Goal: Ask a question: Seek information or help from site administrators or community

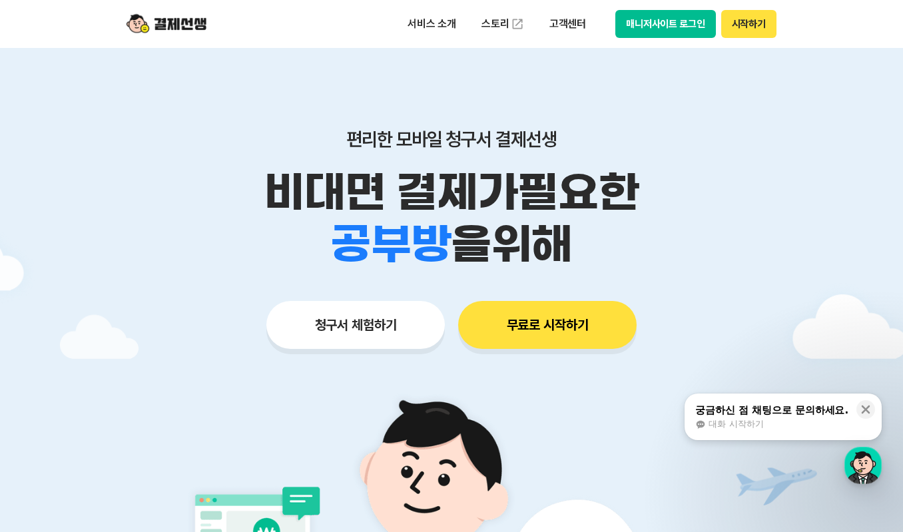
click at [795, 425] on div "대화 시작하기" at bounding box center [771, 424] width 153 height 12
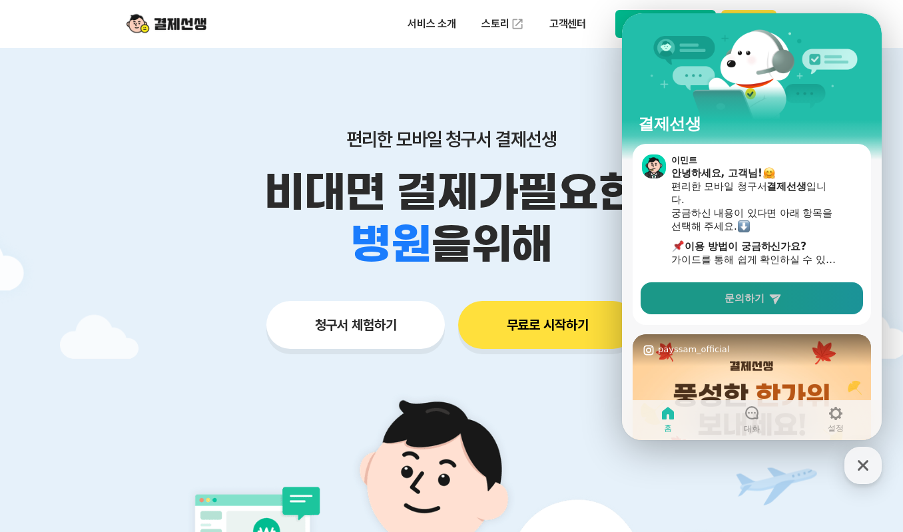
click at [798, 305] on link "문의하기" at bounding box center [751, 298] width 222 height 32
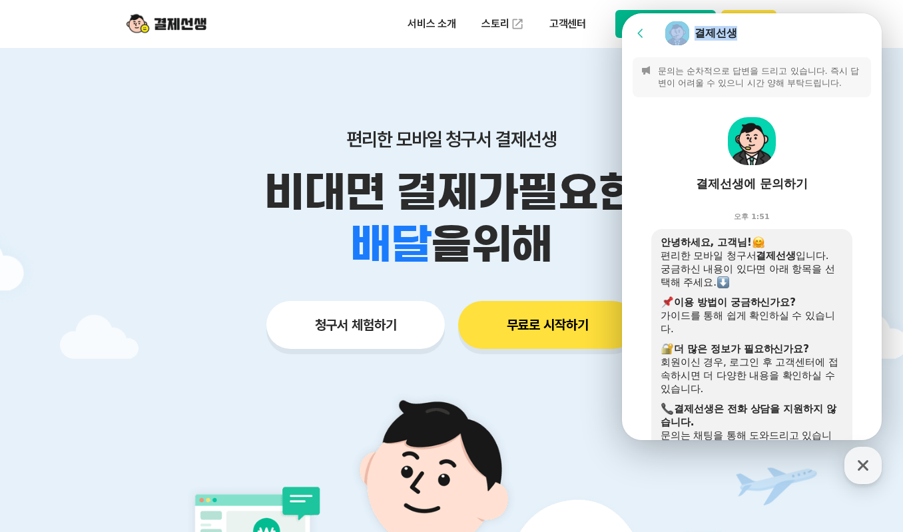
drag, startPoint x: 775, startPoint y: 35, endPoint x: 967, endPoint y: 42, distance: 192.5
click at [881, 13] on html "Go to previous page Chat Room 결제선생 Message List 문의는 순차적으로 답변을 드리고 있습니다. 즉시 답변이 …" at bounding box center [752, 13] width 260 height 0
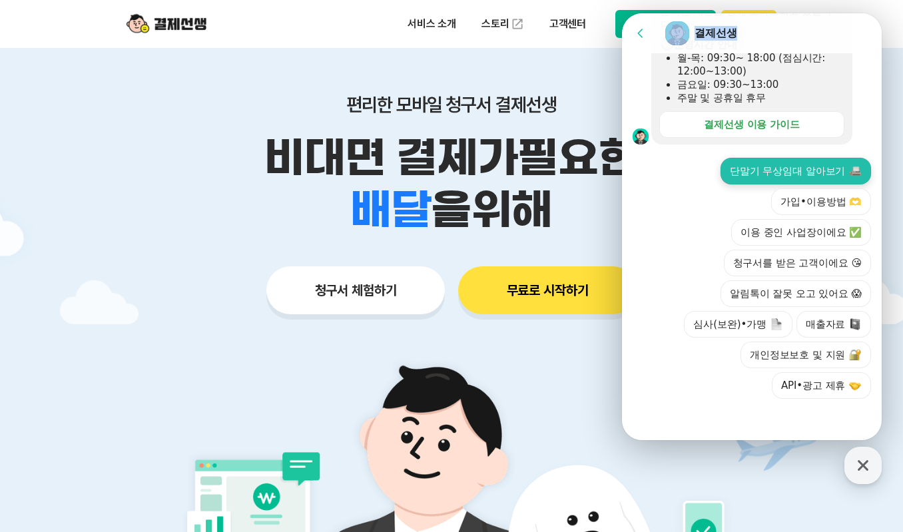
scroll to position [67, 0]
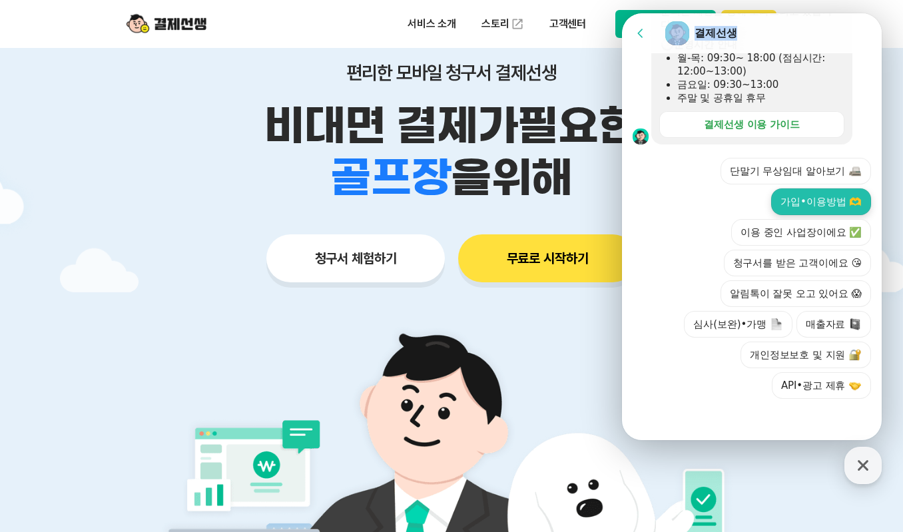
click at [807, 202] on button "가입•이용방법 🫶" at bounding box center [821, 201] width 100 height 27
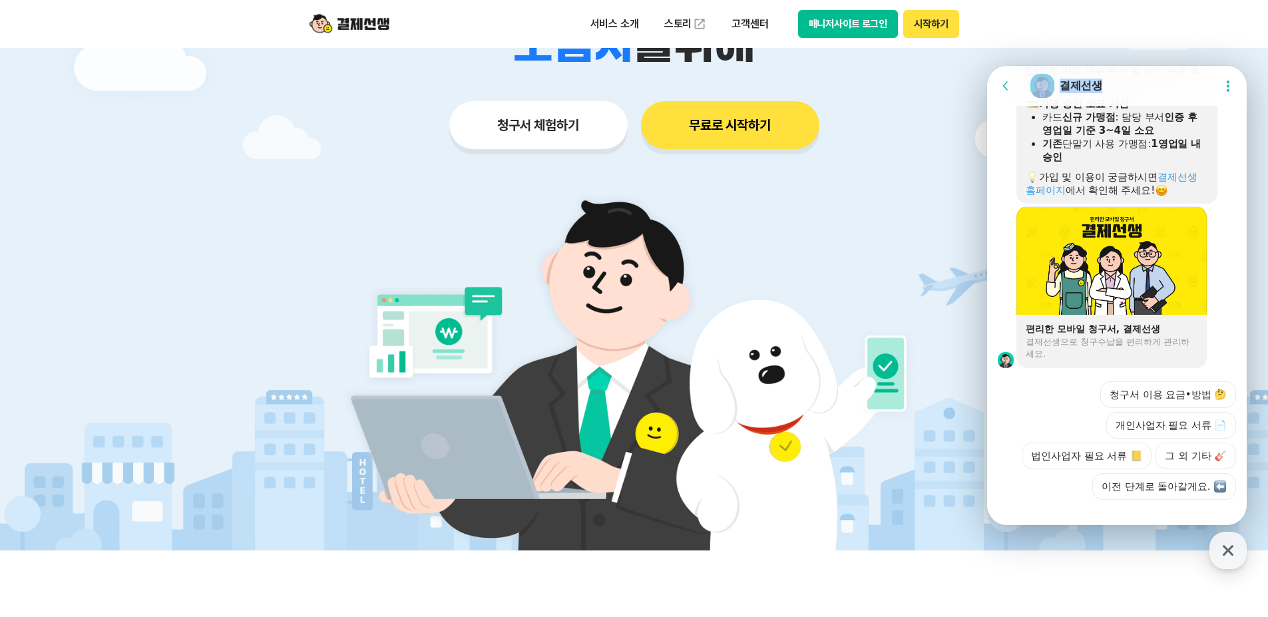
scroll to position [893, 0]
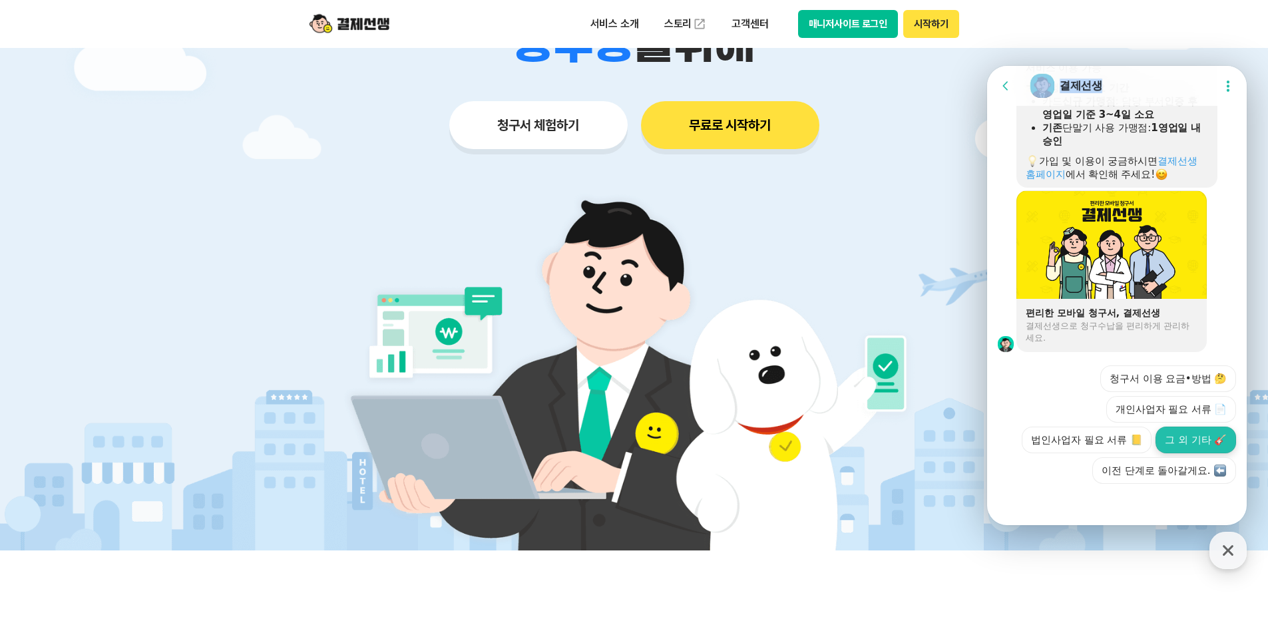
click at [902, 443] on button "그 외 기타 🎸" at bounding box center [1196, 440] width 81 height 27
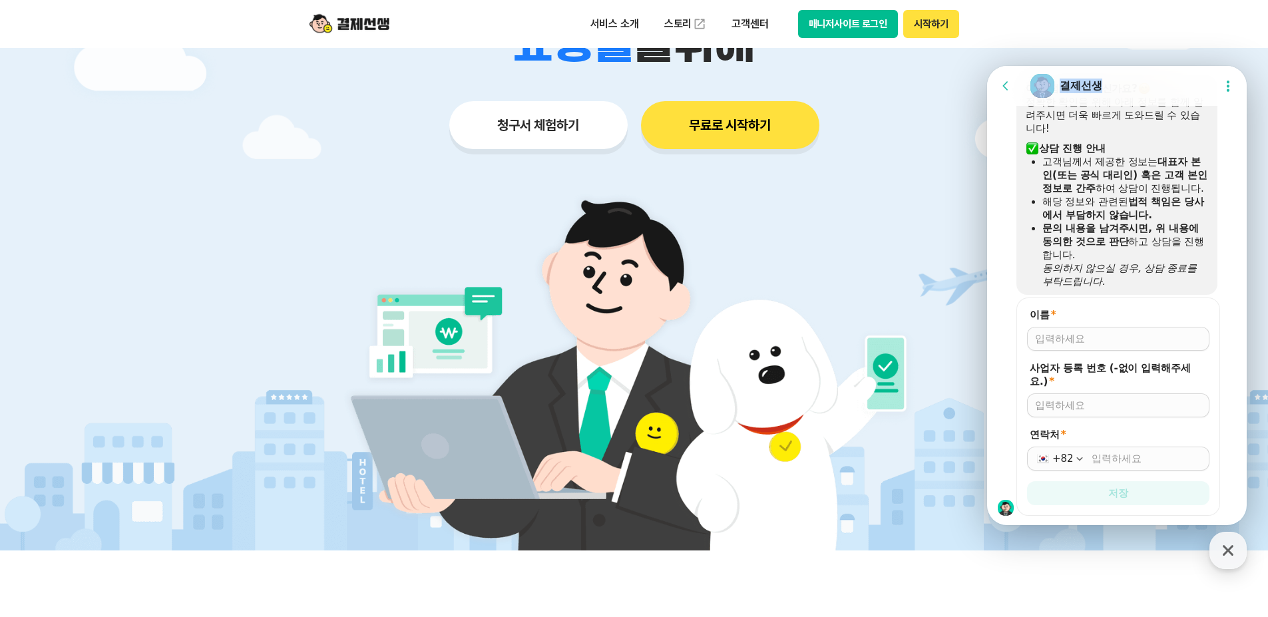
scroll to position [1268, 0]
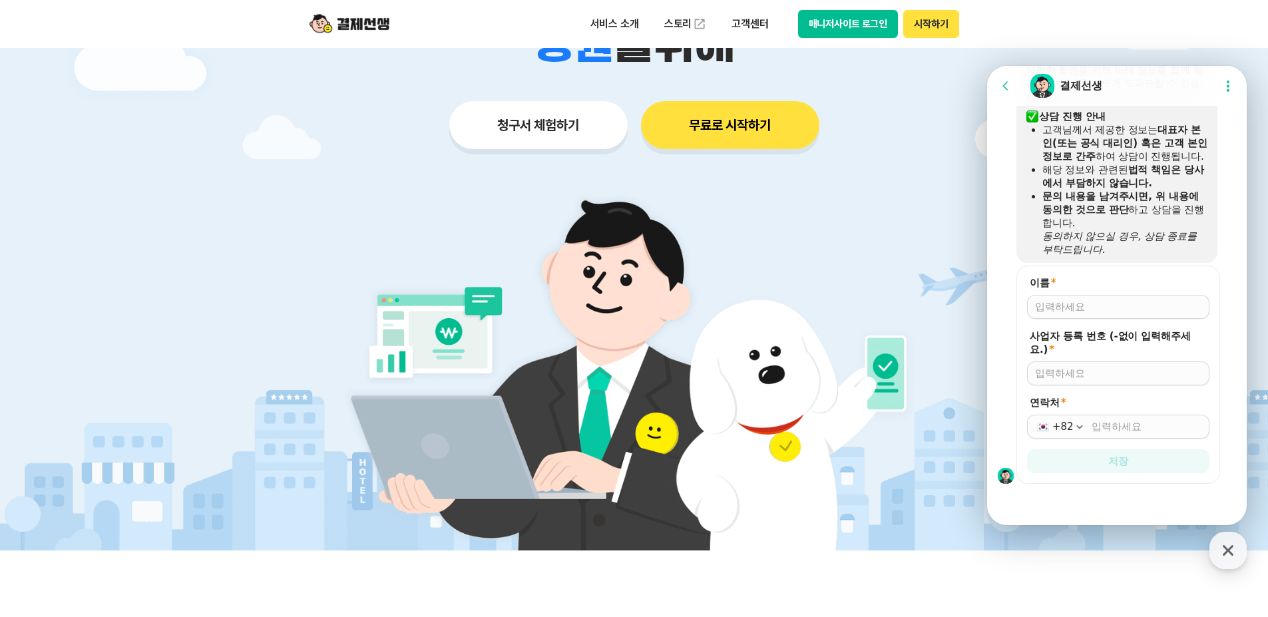
click at [902, 310] on input "이름 *" at bounding box center [1118, 306] width 166 height 13
type input "d"
type input "임장한"
type input "5358103685"
click at [902, 419] on div "+82" at bounding box center [1118, 427] width 182 height 24
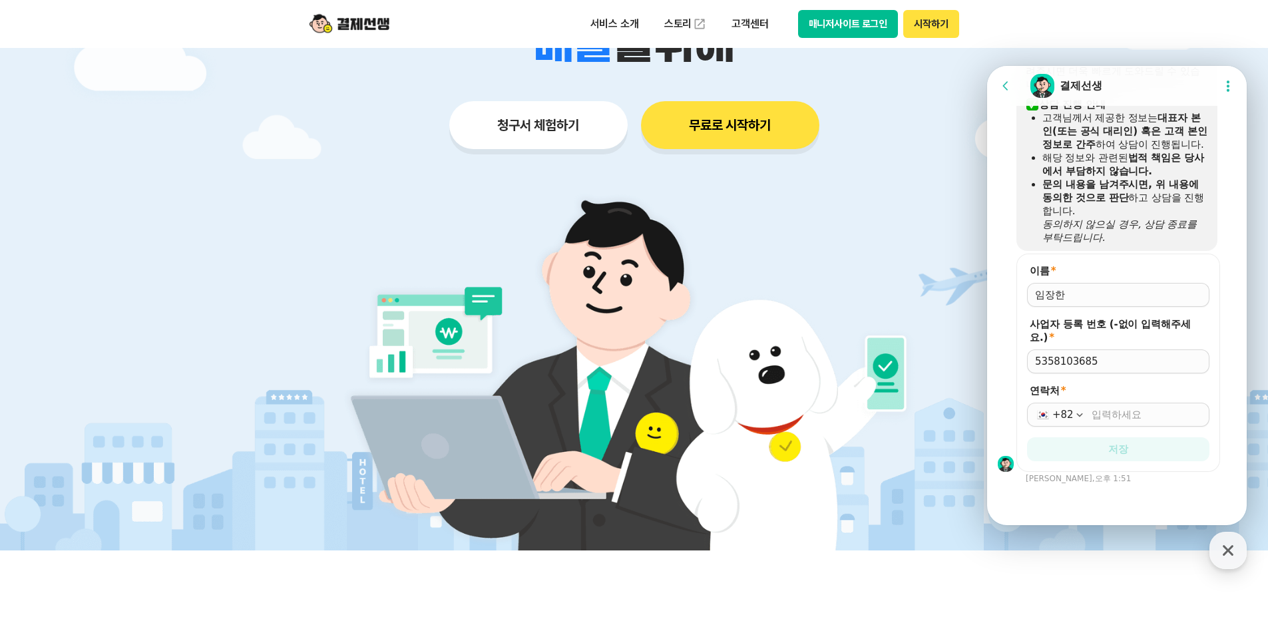
scroll to position [1280, 0]
click at [902, 419] on input "연락처 *" at bounding box center [1147, 414] width 110 height 13
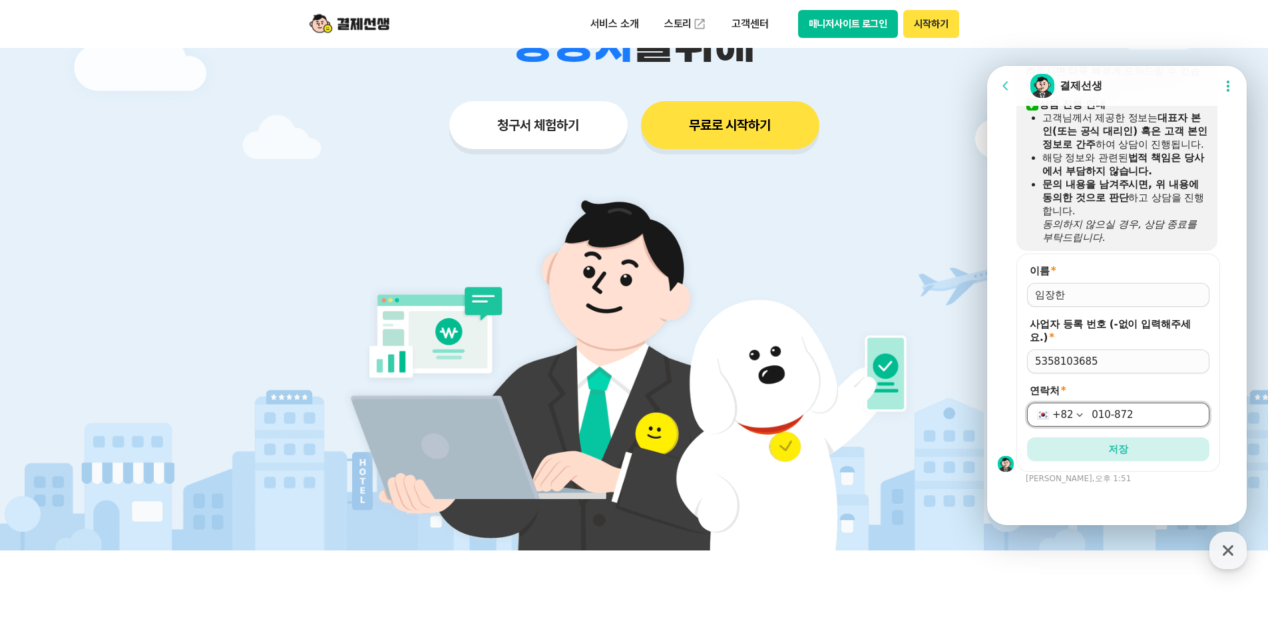
type input "[PHONE_NUMBER]"
click at [902, 446] on button "저장" at bounding box center [1118, 449] width 182 height 24
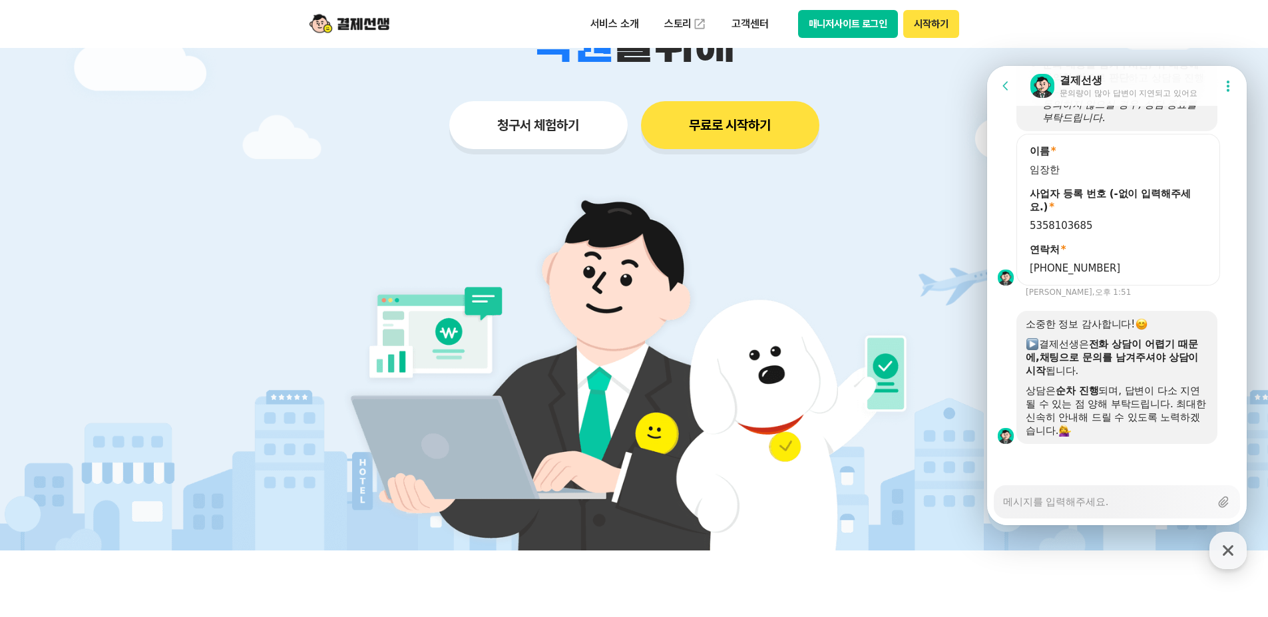
scroll to position [1400, 0]
click at [902, 503] on textarea "Messenger Input Textarea" at bounding box center [1106, 497] width 207 height 23
type textarea "x"
type textarea "r"
type textarea "x"
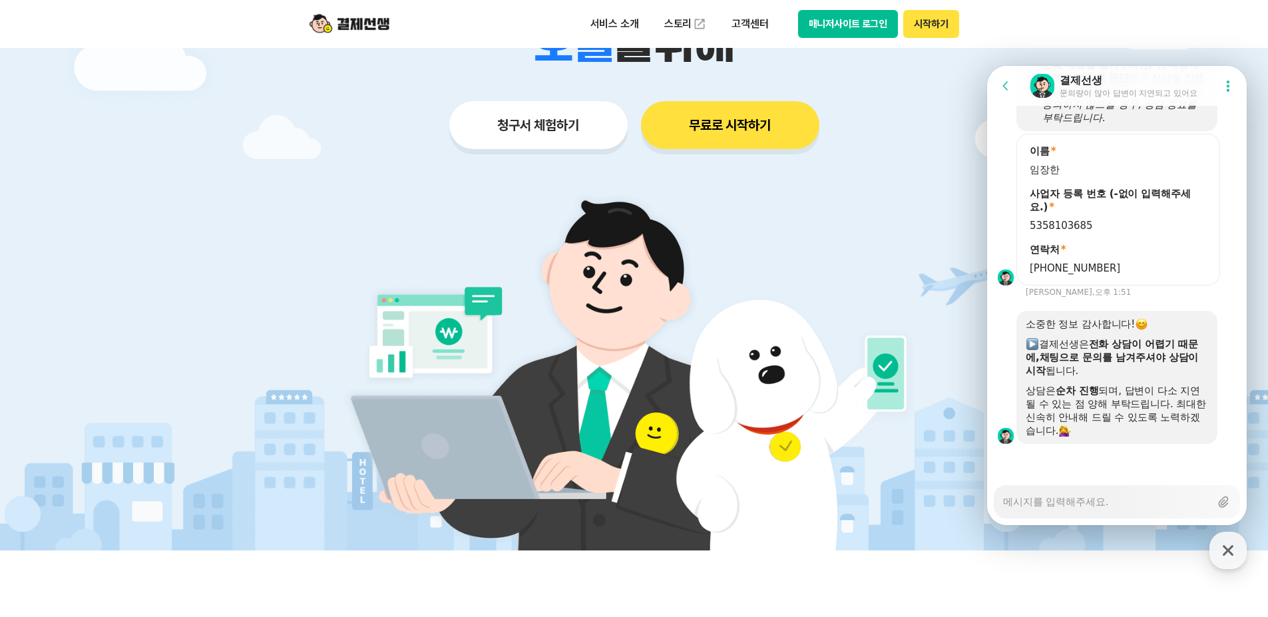
type textarea "x"
type textarea "t"
type textarea "x"
type textarea "tl"
type textarea "x"
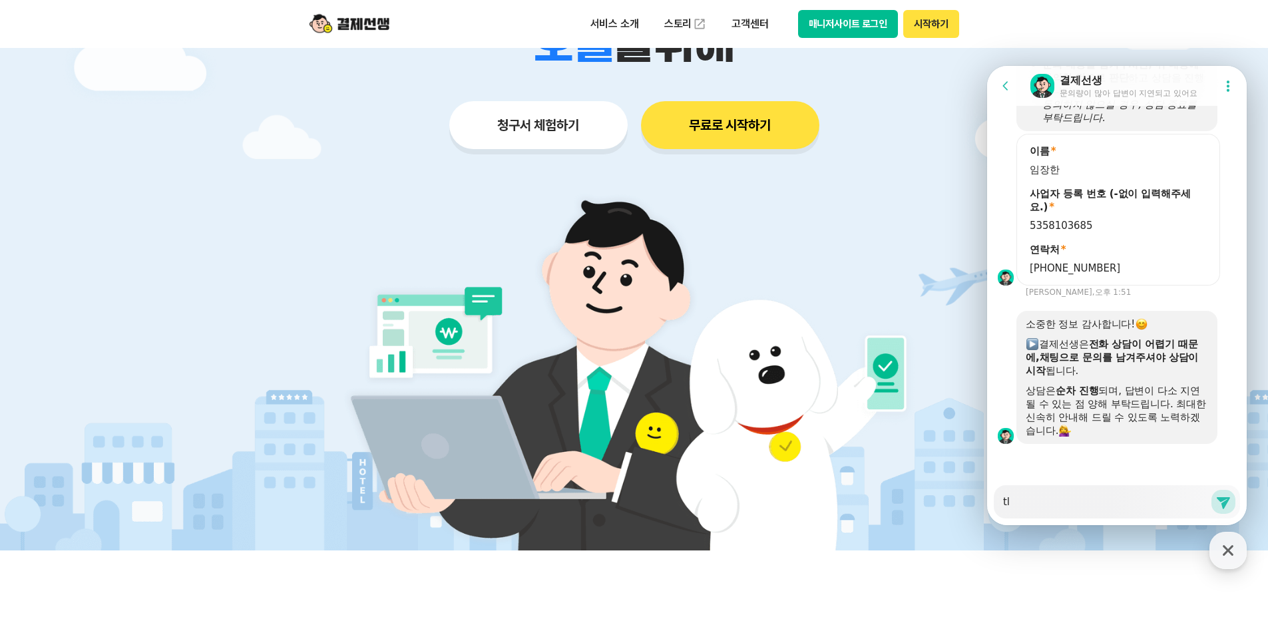
type textarea "tls"
type textarea "x"
type textarea "tlsr"
type textarea "x"
type textarea "tls"
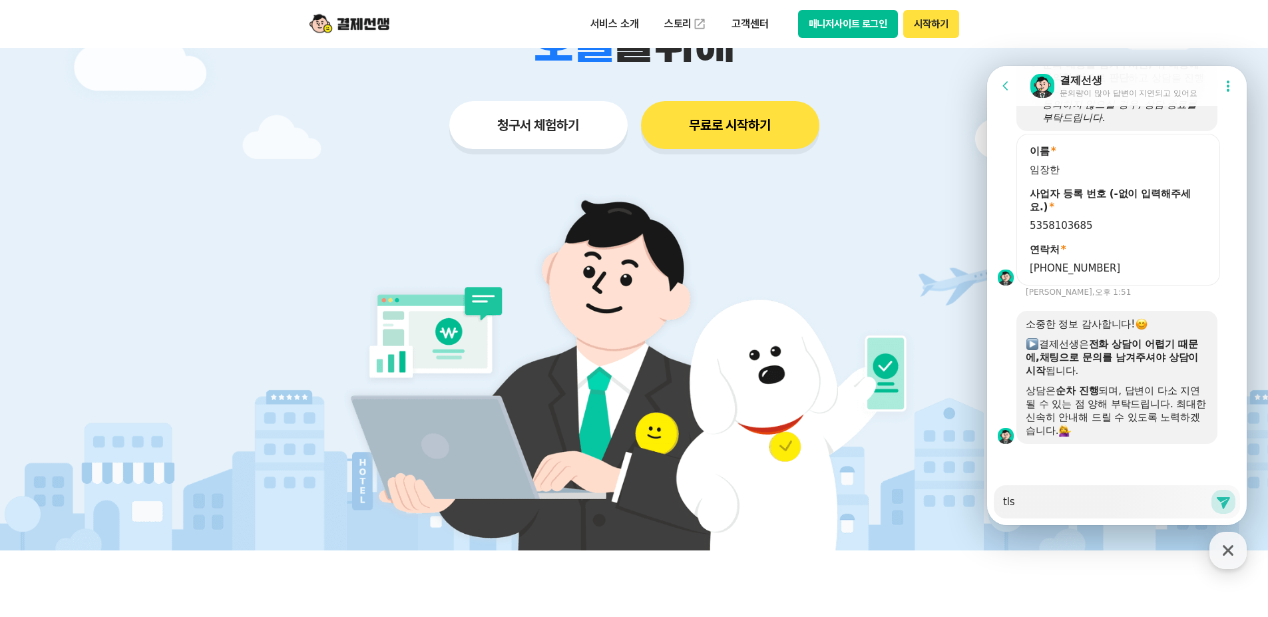
type textarea "x"
type textarea "tl"
type textarea "x"
type textarea "t"
type textarea "x"
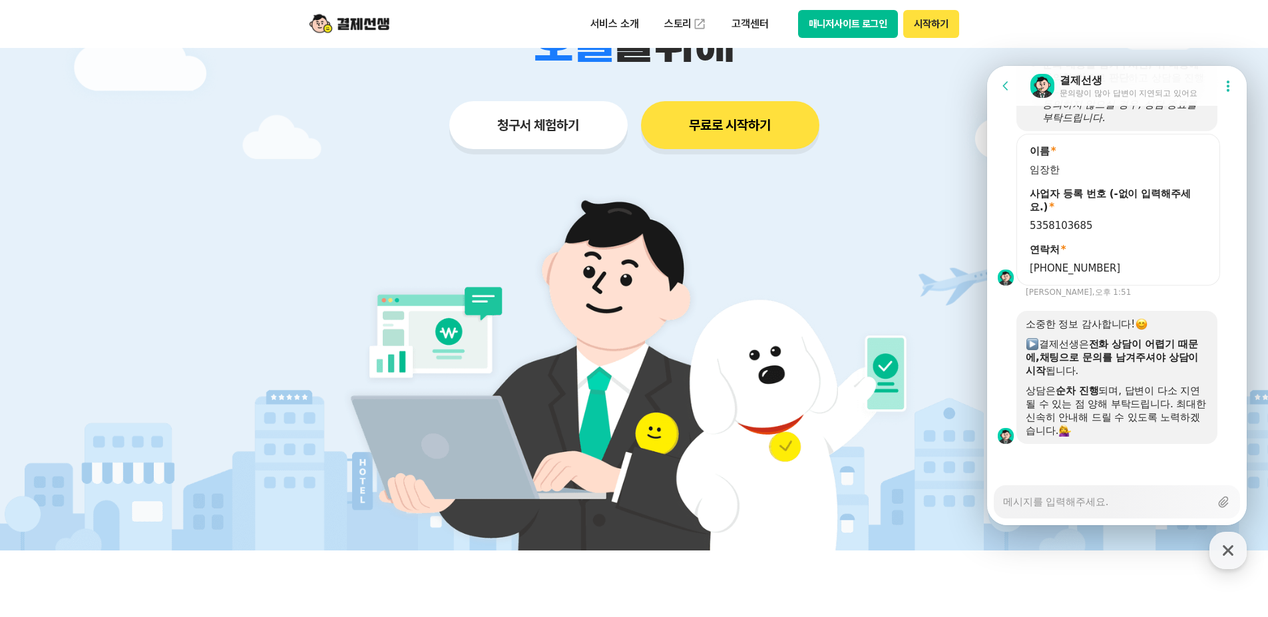
type textarea "x"
type textarea "ㅅ"
type textarea "x"
type textarea "ㅅㄴ"
type textarea "x"
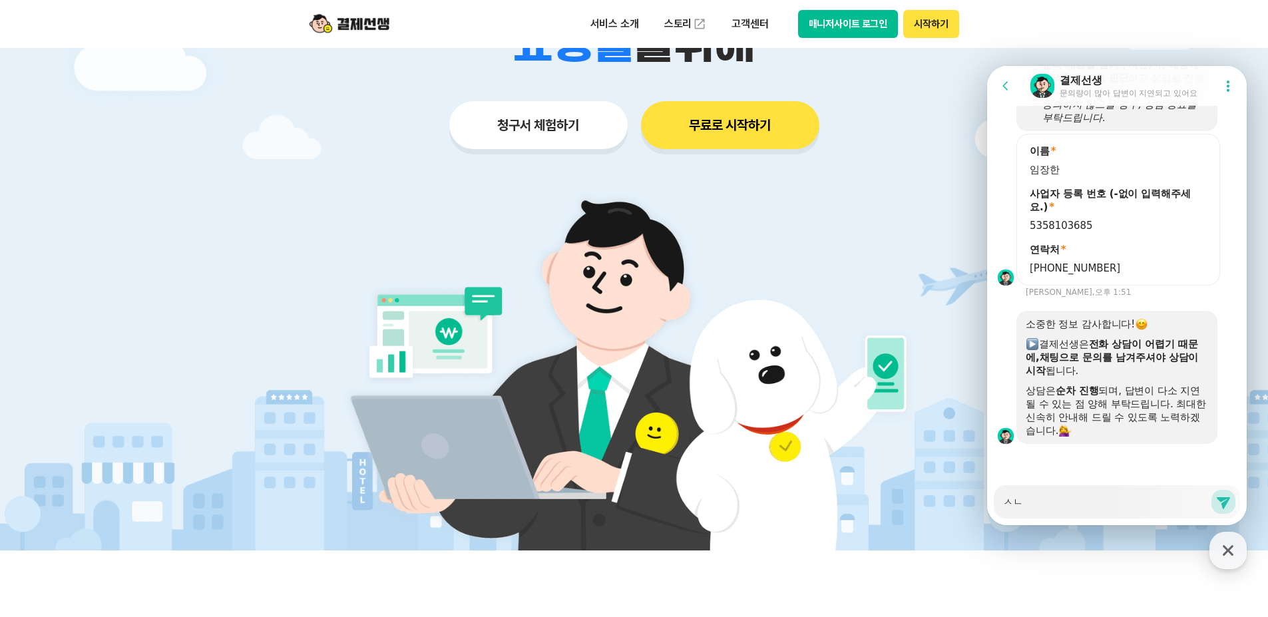
type textarea "ㅅ"
type textarea "x"
type textarea "ㅅ"
type textarea "x"
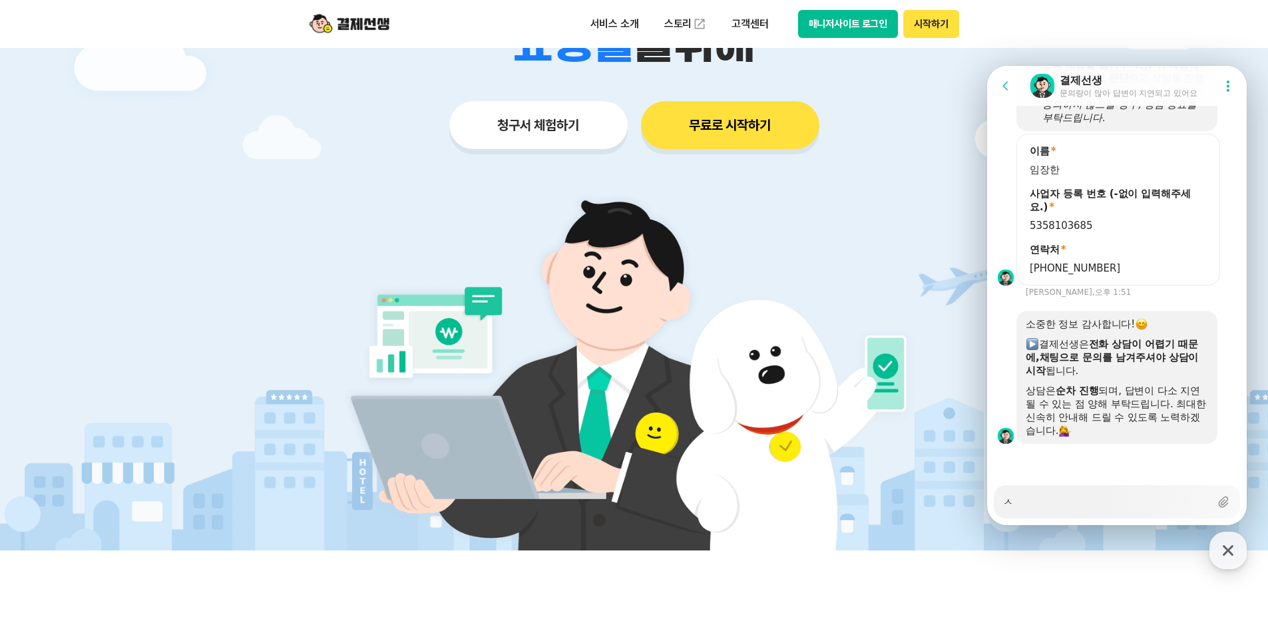
type textarea "시"
type textarea "x"
type textarea "[DEMOGRAPHIC_DATA]"
type textarea "x"
type textarea "신ㄱ"
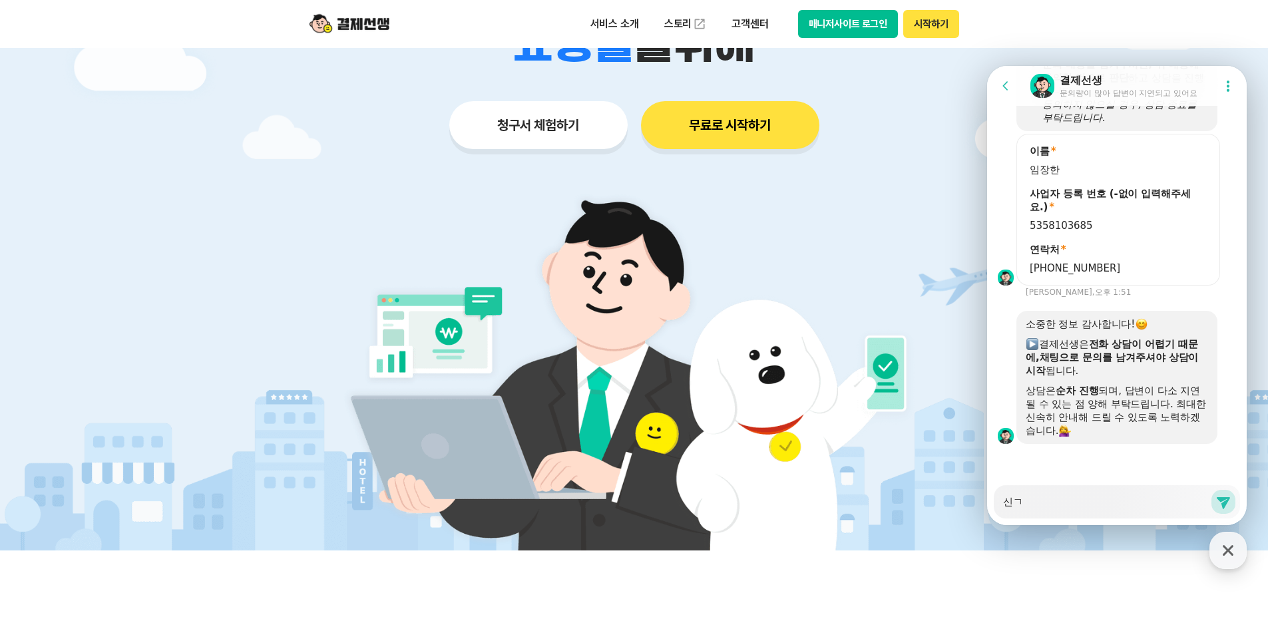
type textarea "x"
type textarea "신규"
type textarea "x"
type textarea "신규"
type textarea "x"
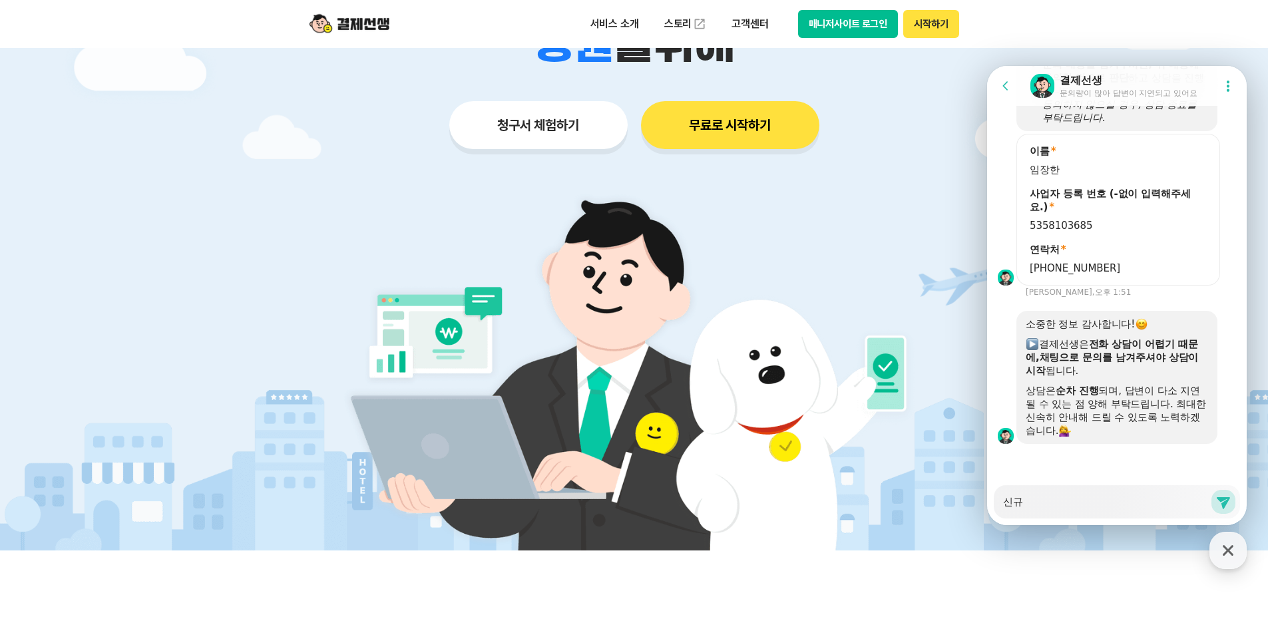
type textarea "신규 ㄱ"
type textarea "x"
type textarea "신규 가"
type textarea "x"
type textarea "신규 감"
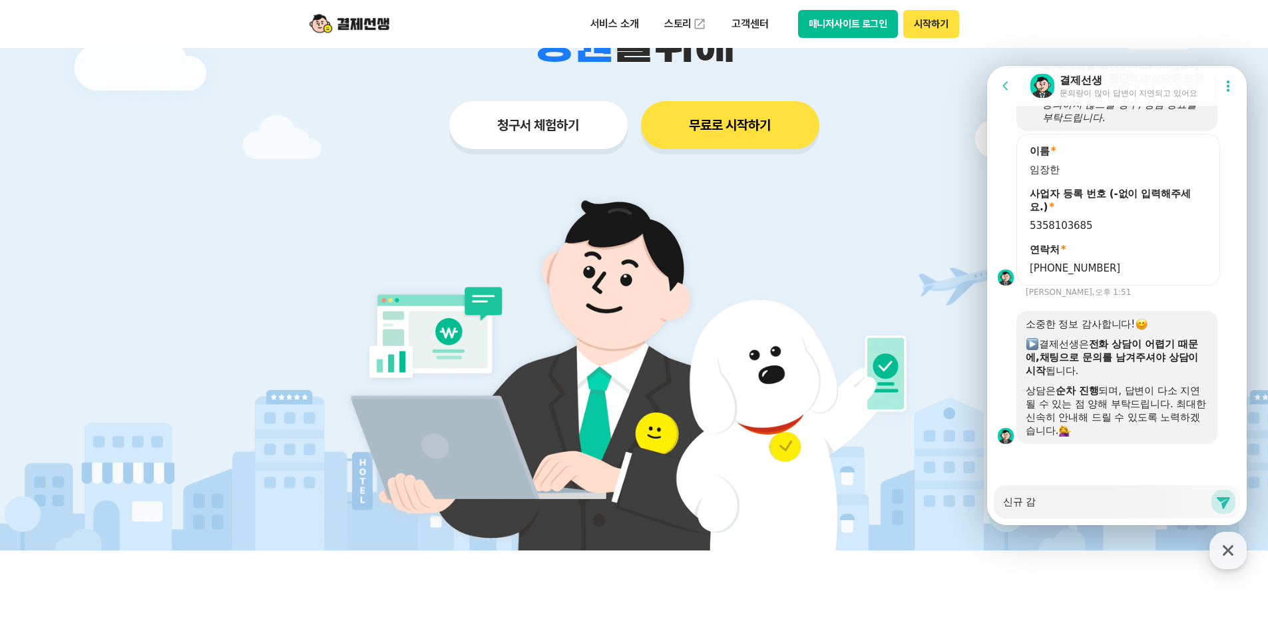
type textarea "x"
type textarea "신규 가매"
type textarea "x"
type textarea "[DEMOGRAPHIC_DATA]"
type textarea "x"
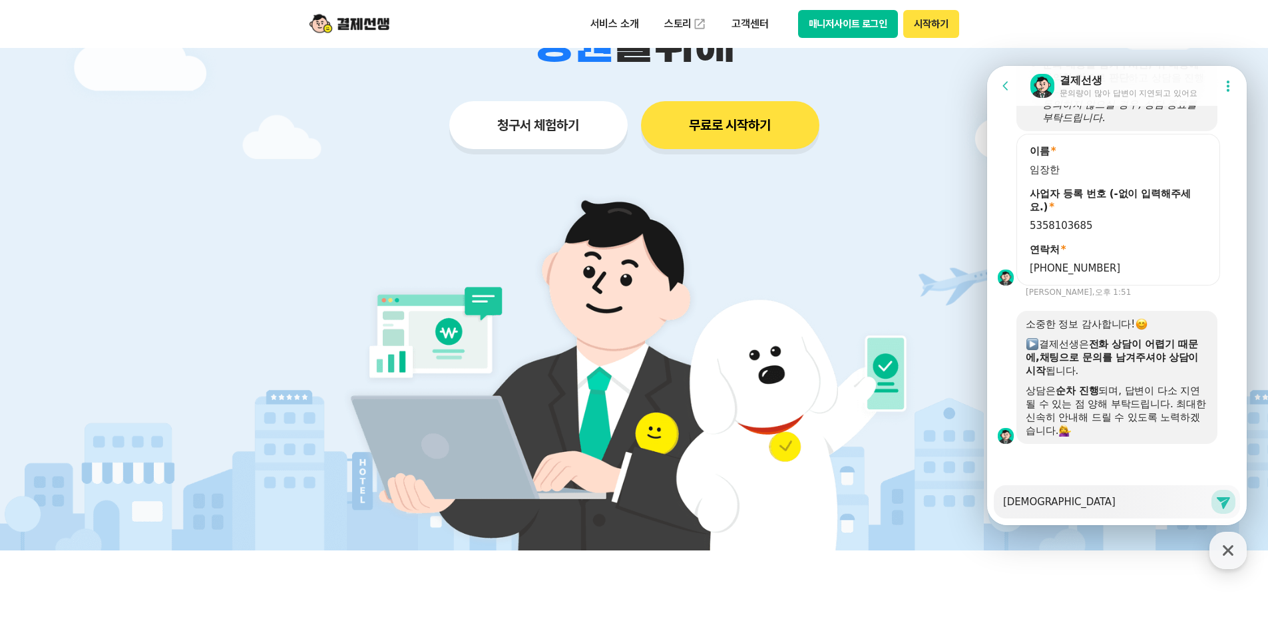
type textarea "신규 가맹ㅅ"
type textarea "x"
type textarea "[DEMOGRAPHIC_DATA]"
type textarea "x"
type textarea "[DEMOGRAPHIC_DATA]"
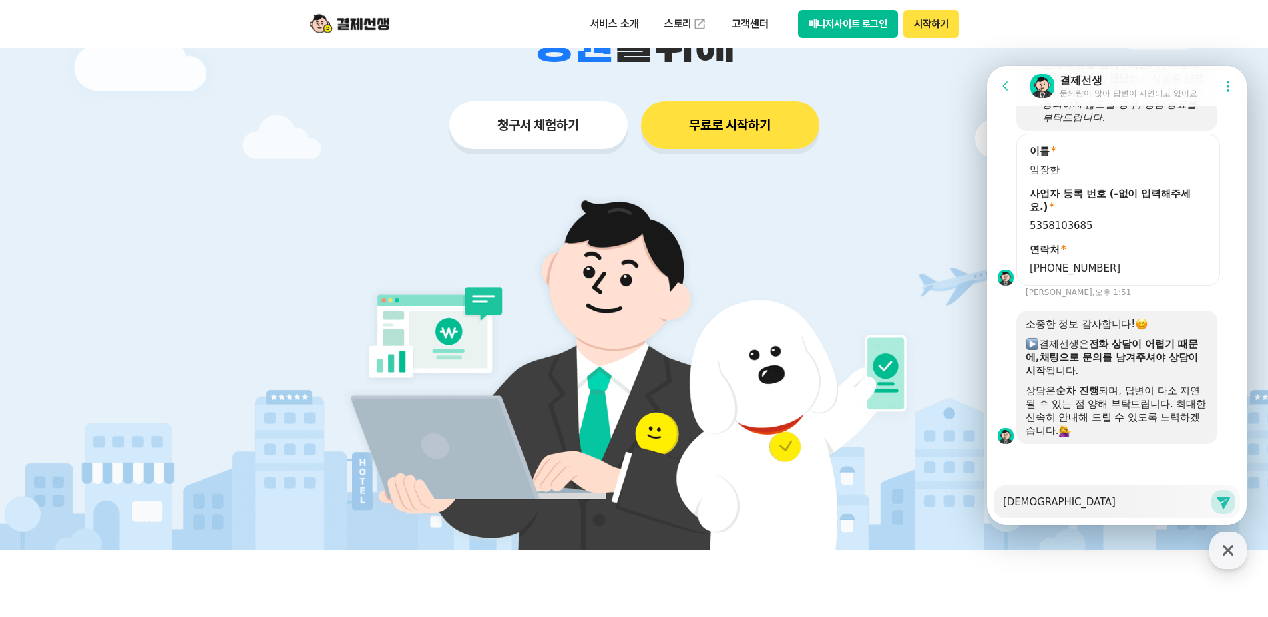
type textarea "x"
type textarea "신규 가맹서류"
type textarea "x"
type textarea "신규 가맹서륭"
type textarea "x"
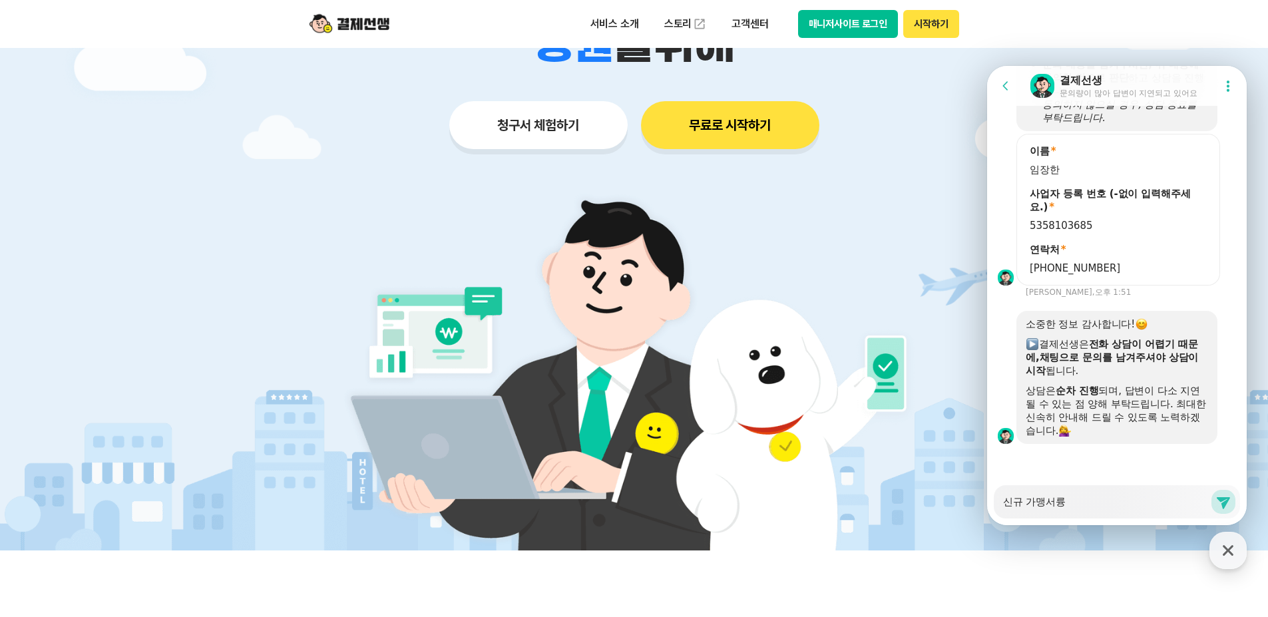
type textarea "신규 가맹서류에"
type textarea "x"
type textarea "신규 가맹서류엣"
type textarea "x"
type textarea "[DEMOGRAPHIC_DATA]서류에서"
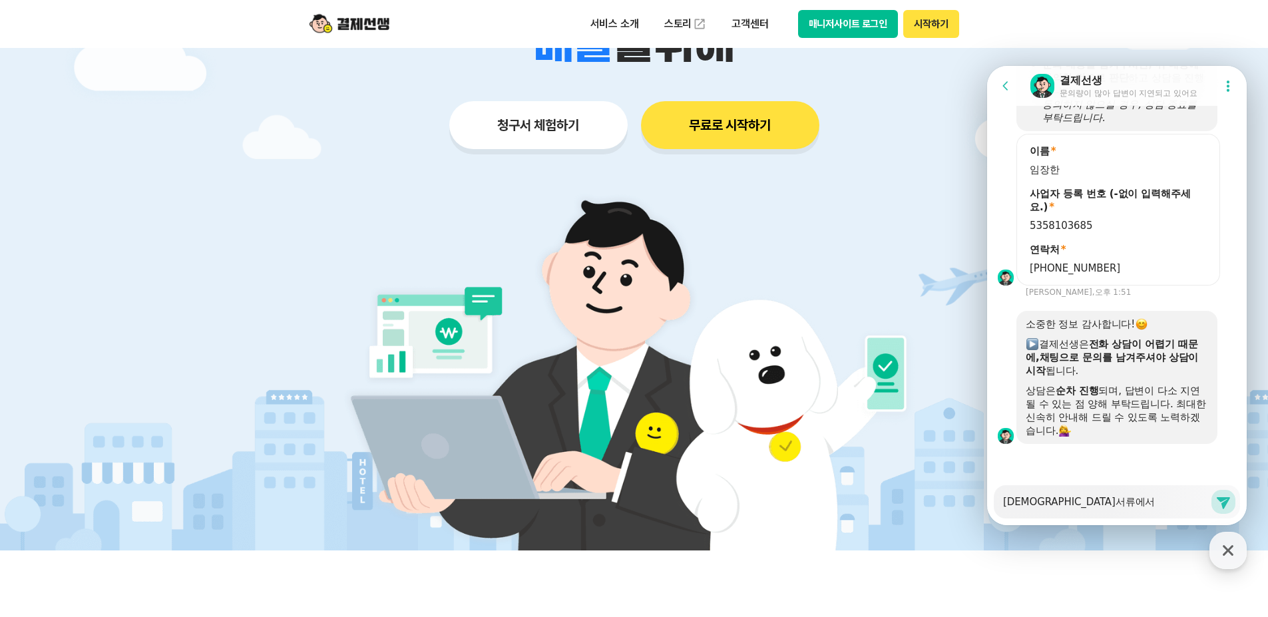
type textarea "x"
type textarea "[DEMOGRAPHIC_DATA]서류에서"
type textarea "x"
type textarea "신규 가맹서류에서 ㅅ"
type textarea "x"
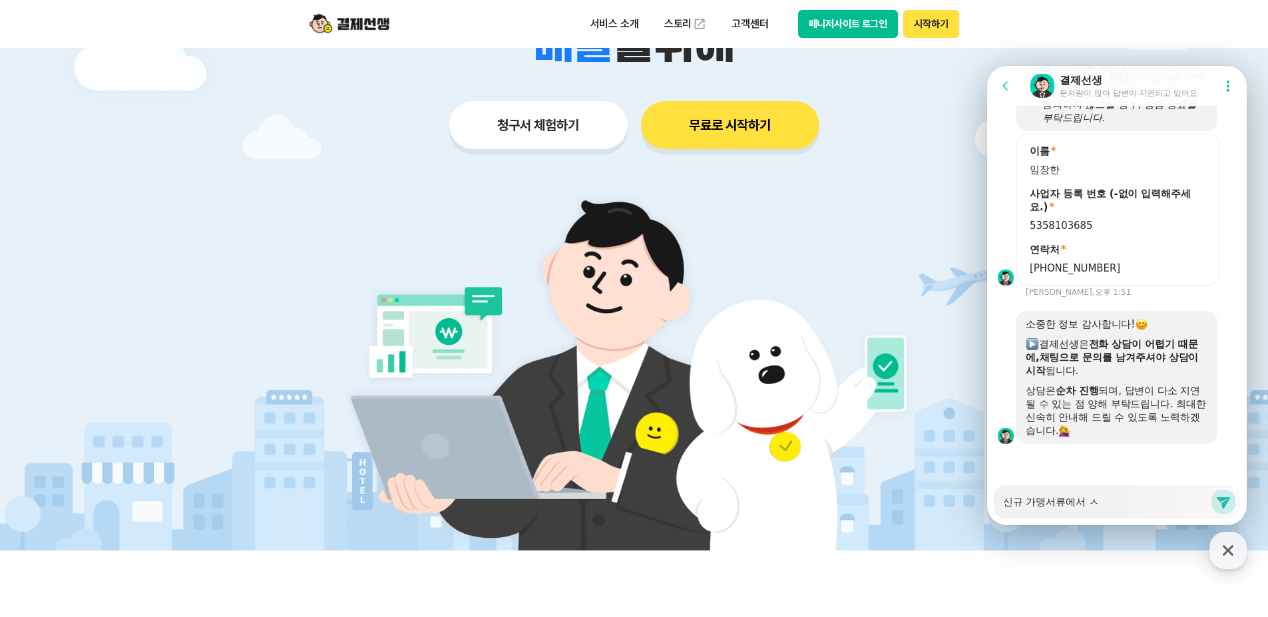
type textarea "신규 가맹서류에서 사"
type textarea "x"
type textarea "신규 가맹서류에서 상"
type textarea "x"
type textarea "신규 가맹서류에서 사어"
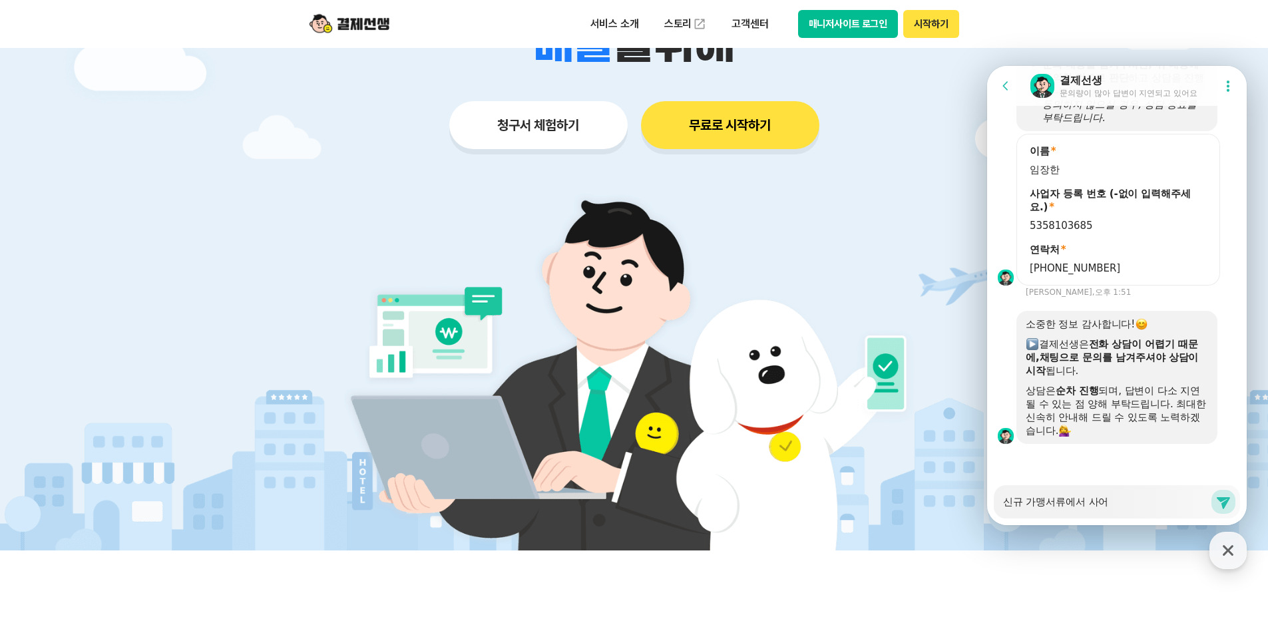
type textarea "x"
type textarea "신규 가맹서류에서 사업"
type textarea "x"
type textarea "신규 가맹서류에서 사업ㅈ"
type textarea "x"
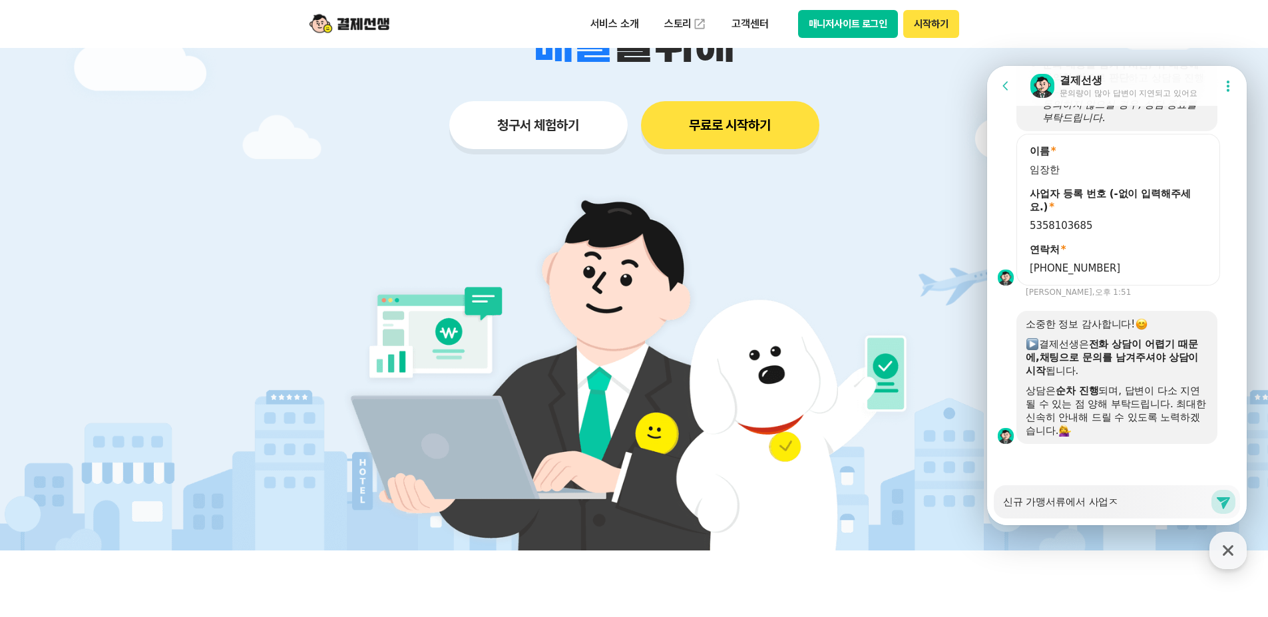
type textarea "신규 가맹서류에서 사업자"
type textarea "x"
type textarea "신규 가맹서류에서 사업잗"
type textarea "x"
type textarea "신규 가맹서류에서 사업자드"
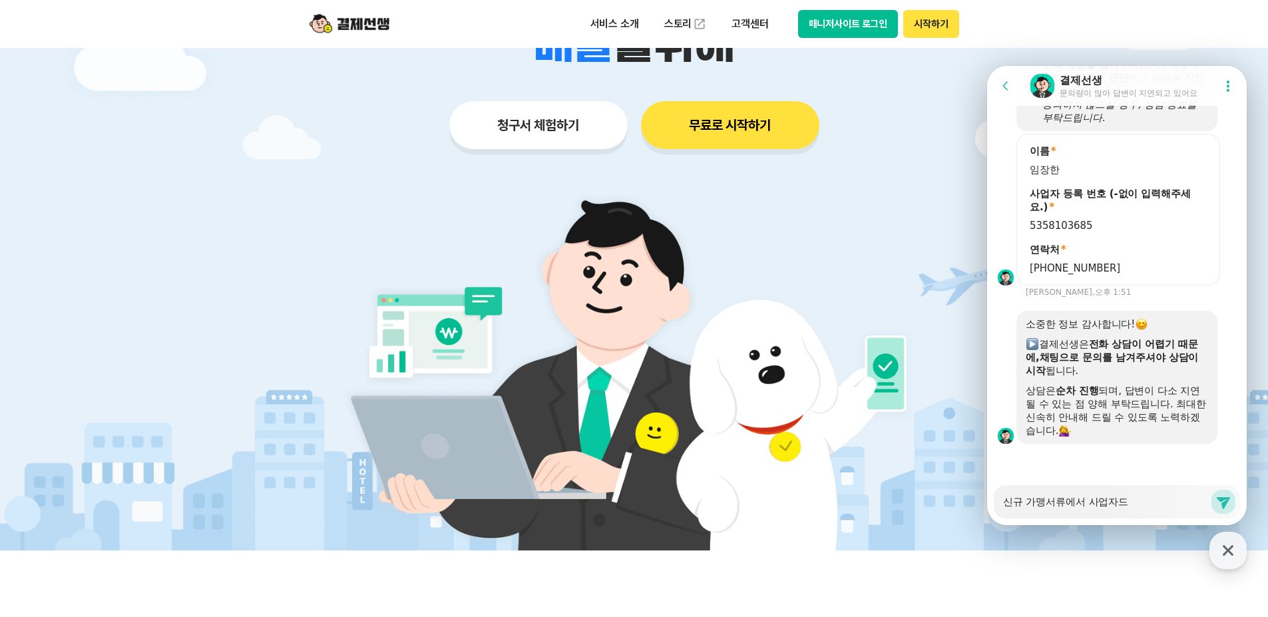
type textarea "x"
type textarea "신규 가맹서류에서 사업자등"
type textarea "x"
type textarea "신규 가맹서류에서 사업자등ㄹ"
type textarea "x"
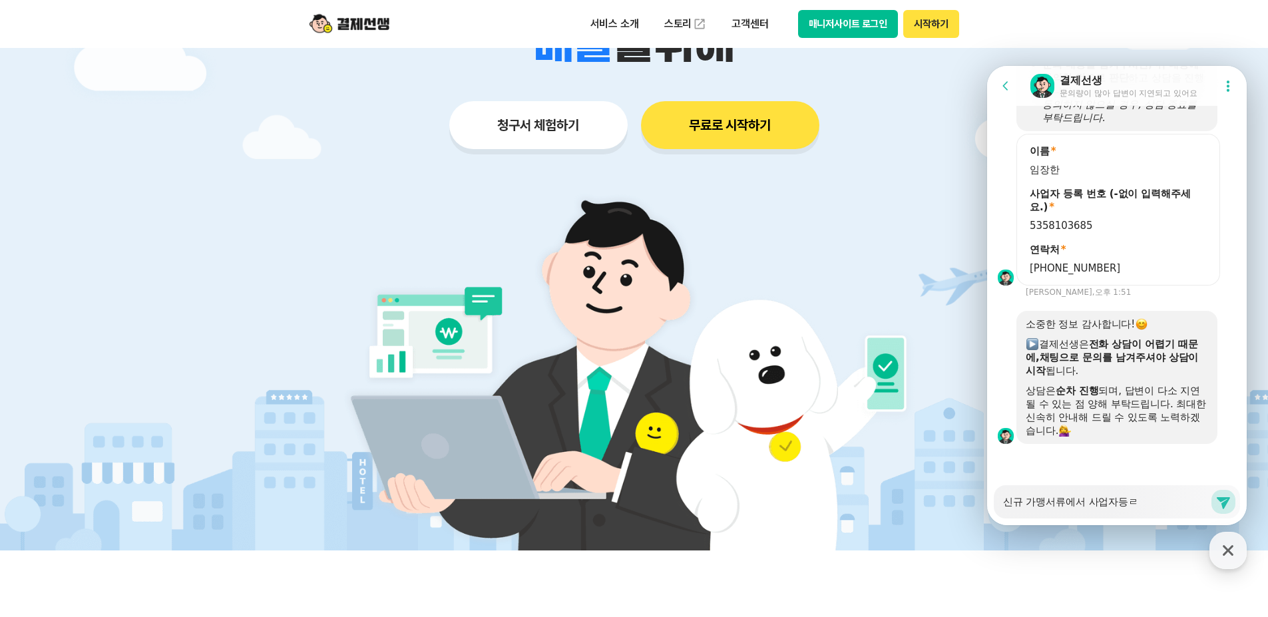
type textarea "신규 가맹서류에서 사업자등로"
type textarea "x"
type textarea "신규 가맹서류에서 사업자등록"
type textarea "x"
type textarea "신규 가맹서류에서 사업자등록ㅈ"
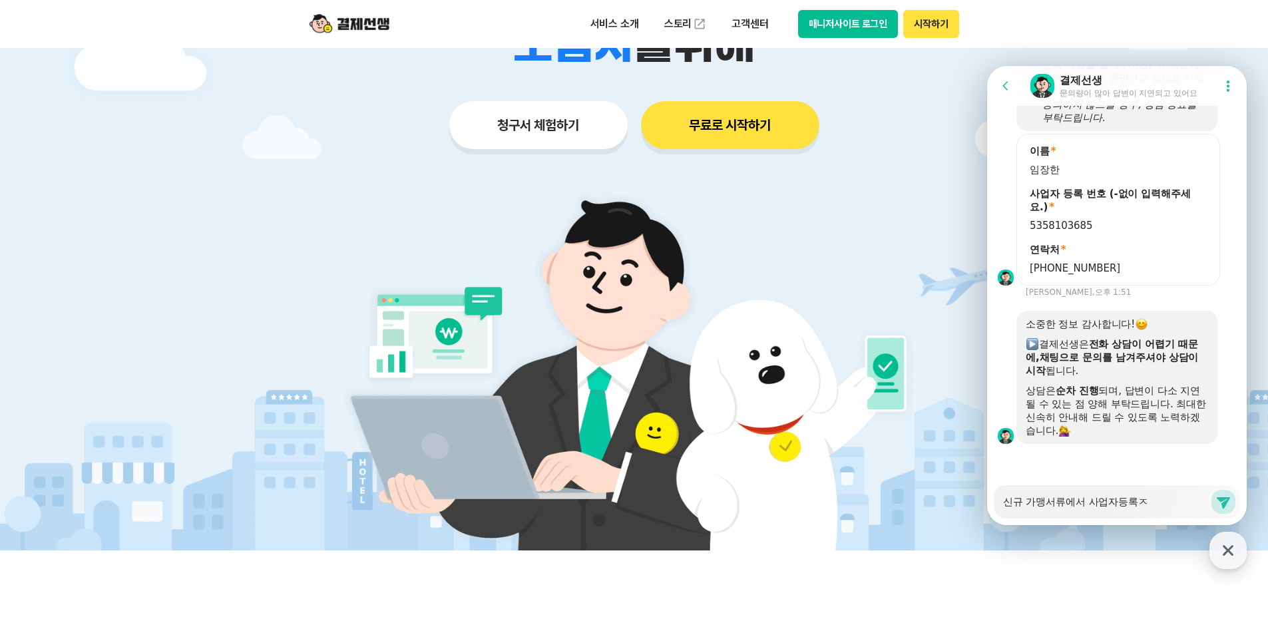
type textarea "x"
type textarea "신규 가맹서류에서 사업자등록즈"
type textarea "x"
type textarea "신규 가맹서류에서 사업자등록증"
type textarea "x"
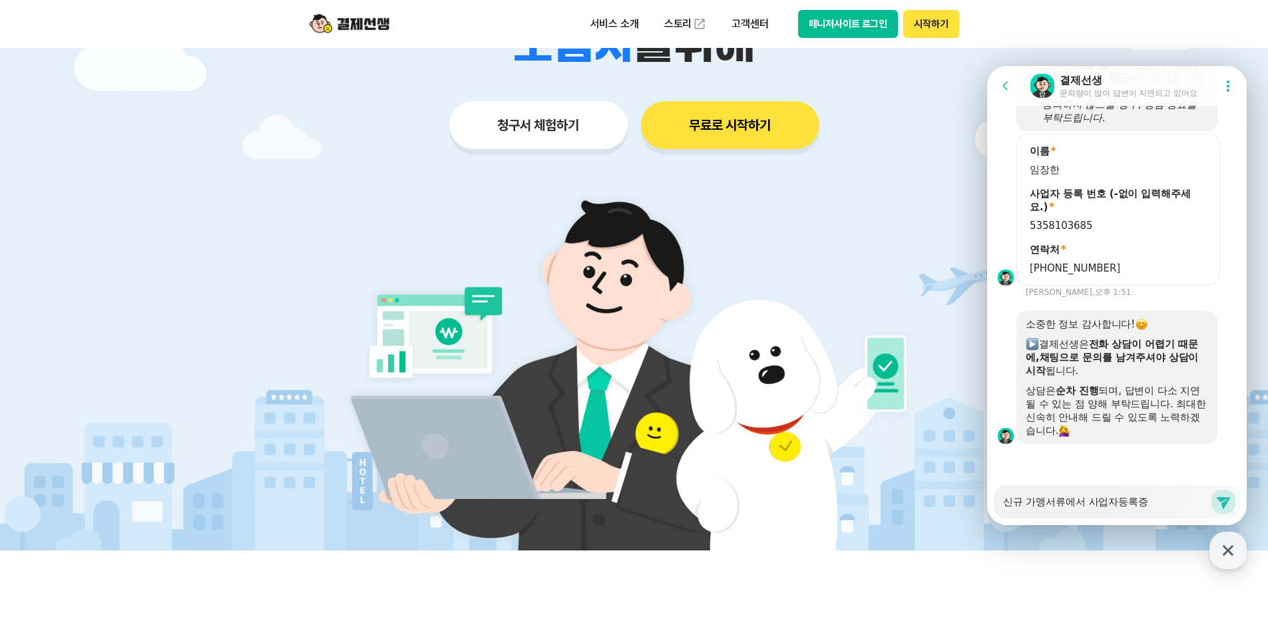
type textarea "신규 가맹서류에서 사업자등록증ㄱ"
type textarea "x"
type textarea "신규 가맹서류에서 사업자등록증고"
type textarea "x"
type textarea "신규 가맹서류에서 사업자등록증과"
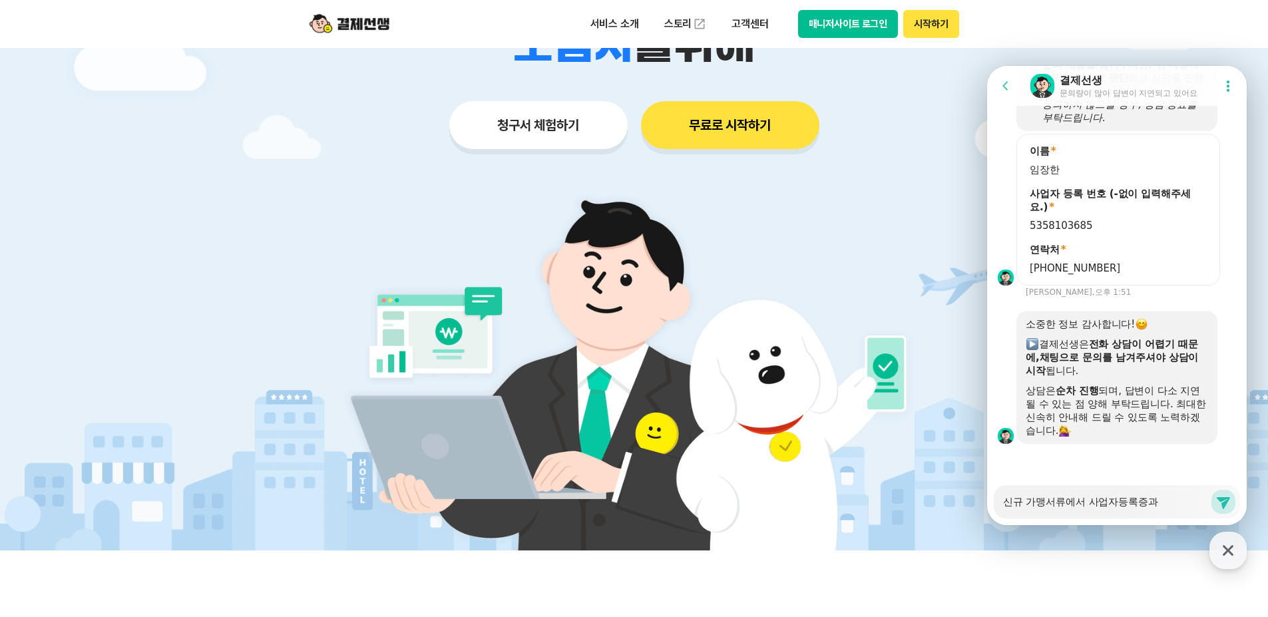
type textarea "x"
type textarea "신규 가맹서류에서 사업자등록증과"
type textarea "x"
type textarea "신규 가맹서류에서 사업자등록증과 ㅅ"
type textarea "x"
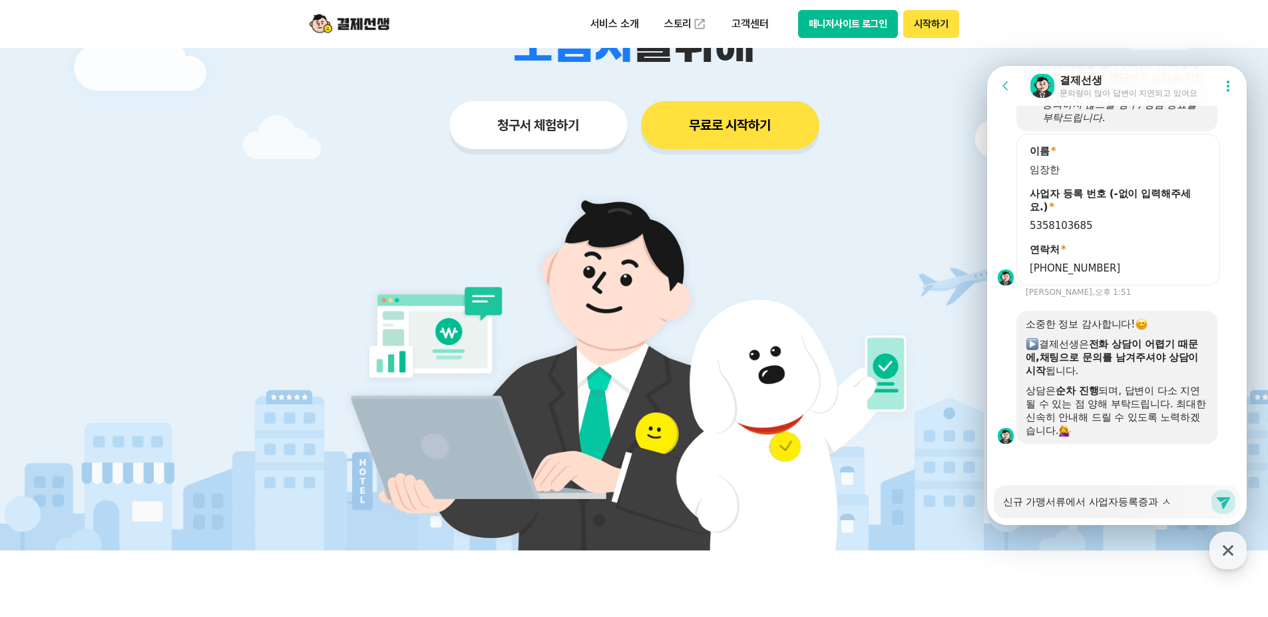
type textarea "신규 가맹서류에서 사업자등록증과 시"
type textarea "x"
type textarea "신규 가맹서류에서 사업자등록증과 [DEMOGRAPHIC_DATA]"
type textarea "x"
type textarea "신규 가맹서류에서 사업자등록증과 신ㅂ"
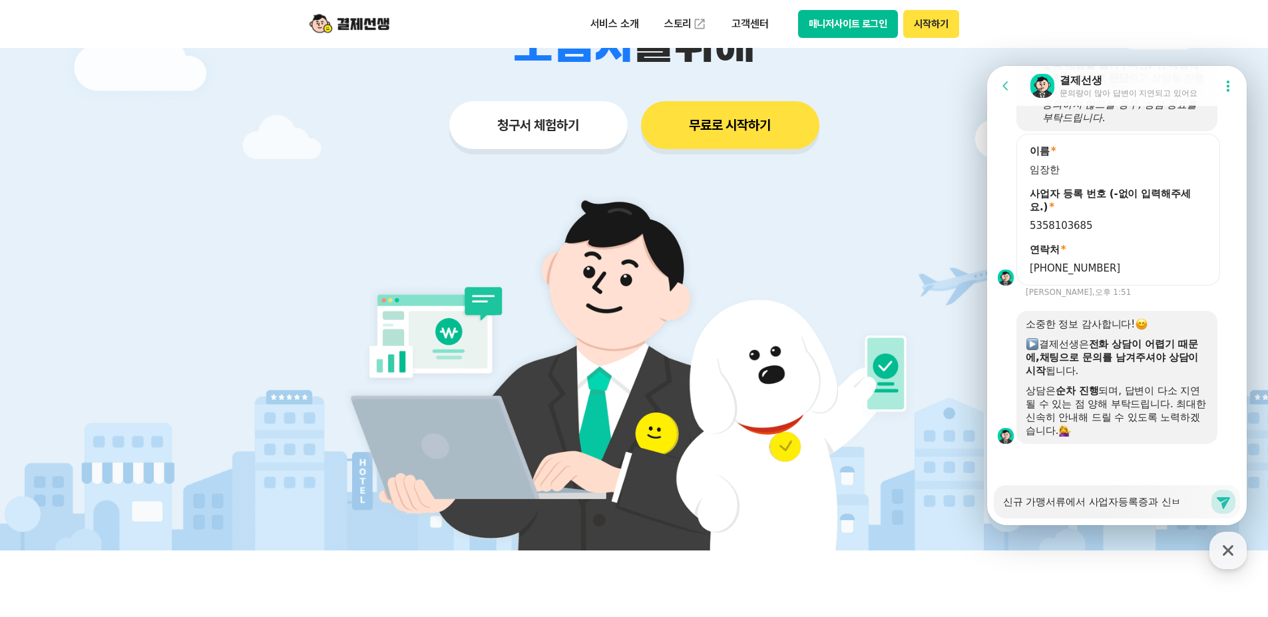
type textarea "x"
type textarea "신규 가맹서류에서 사업자등록증과 [DEMOGRAPHIC_DATA]"
type textarea "x"
type textarea "신규 가맹서류에서 사업자등록증과 신분"
type textarea "x"
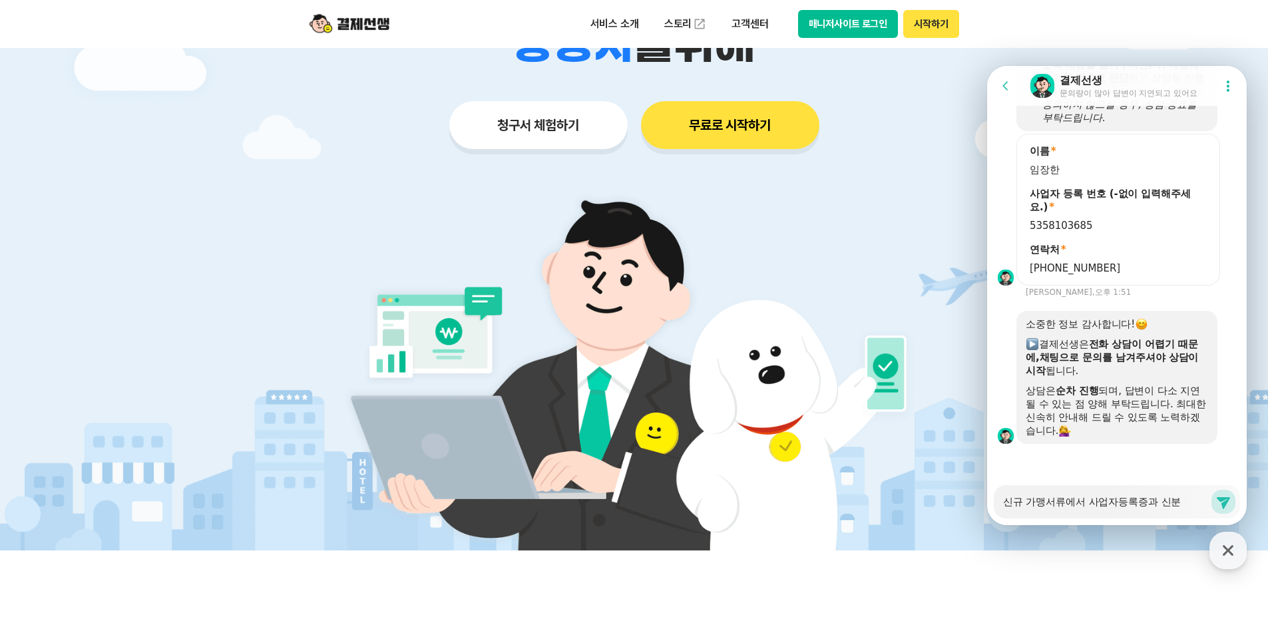
type textarea "신규 가맹서류에서 사업자등록증과 신붅"
type textarea "x"
type textarea "신규 가맹서류에서 사업자등록증과 신분즈"
type textarea "x"
type textarea "신규 가맹서류에서 사업자등록증과 신분증"
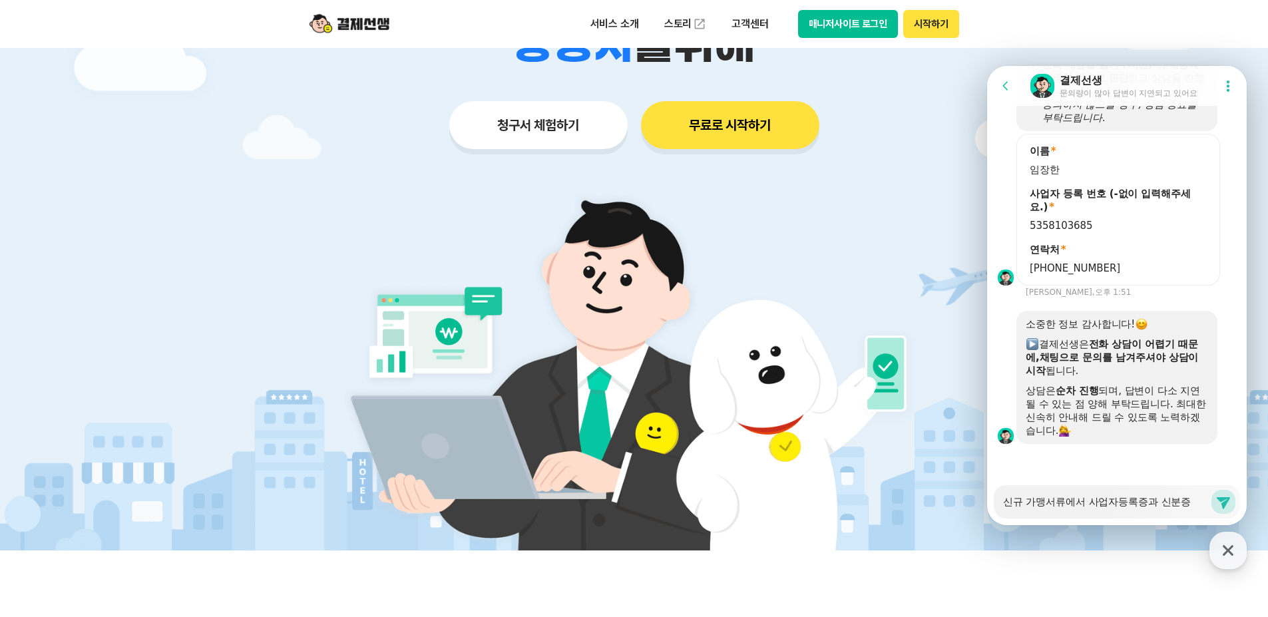
type textarea "x"
type textarea "신규 가맹서류에서 사업자등록증과 신분증"
type textarea "x"
type textarea "신규 가맹서류에서 사업자등록증과 신분증 ㅈ"
type textarea "x"
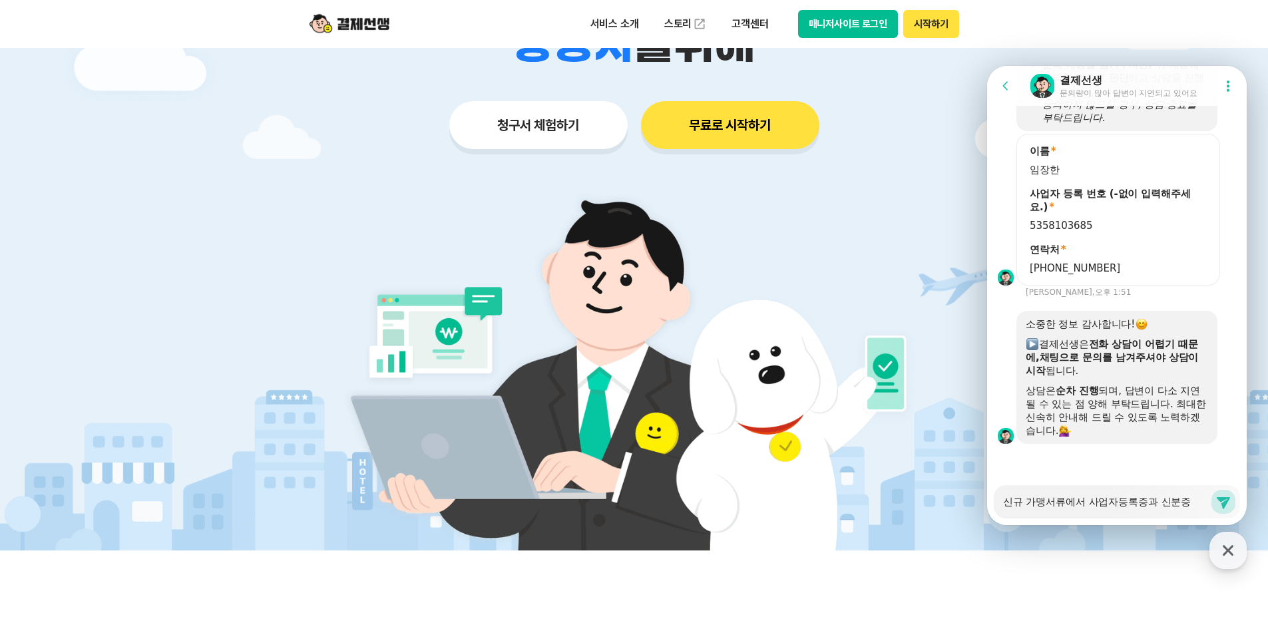
type textarea "신규 가맹서류에서 사업자등록증과 신분증 제"
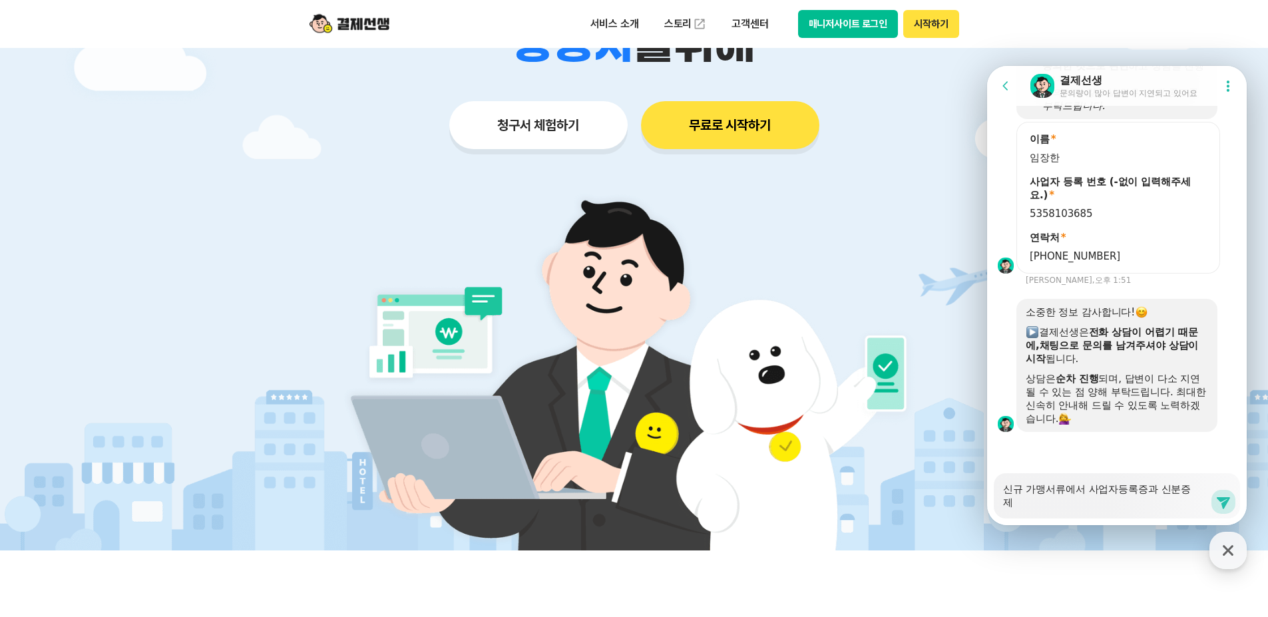
type textarea "x"
type textarea "신규 가맹서류에서 사업자등록증과 신분증 젳"
type textarea "x"
type textarea "신규 가맹서류에서 사업자등록증과 신분증 제추"
type textarea "x"
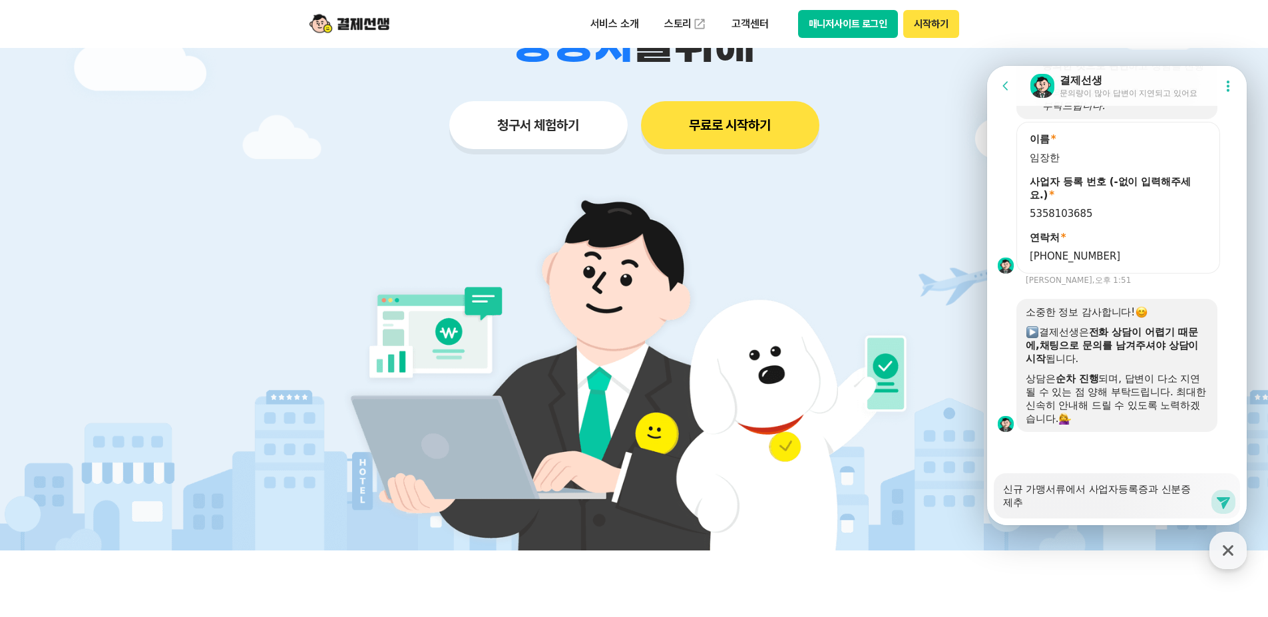
type textarea "신규 가맹서류에서 사업자등록증과 신분증 제출"
type textarea "x"
type textarea "신규 가맹서류에서 사업자등록증과 신분증 제춣"
type textarea "x"
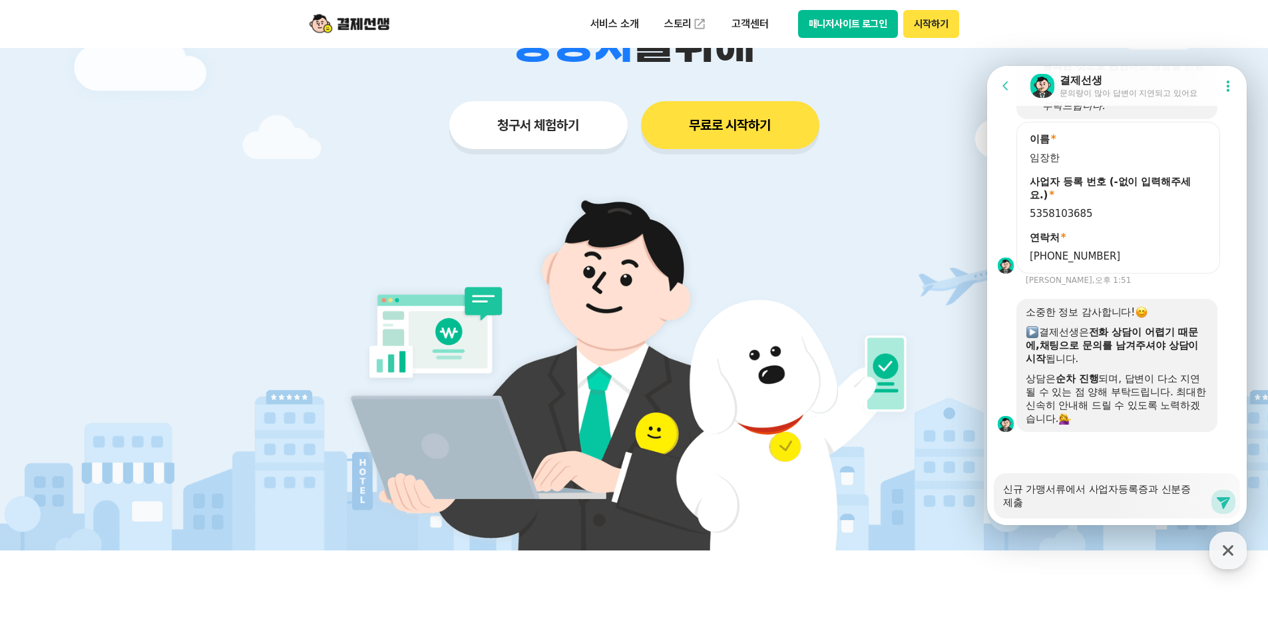
type textarea "신규 가맹서류에서 사업자등록증과 신분증 제출해"
type textarea "x"
type textarea "신규 가맹서류에서 사업자등록증과 신분증 제출했"
type textarea "x"
type textarea "신규 가맹서류에서 사업자등록증과 신분증 제출했ㄴ"
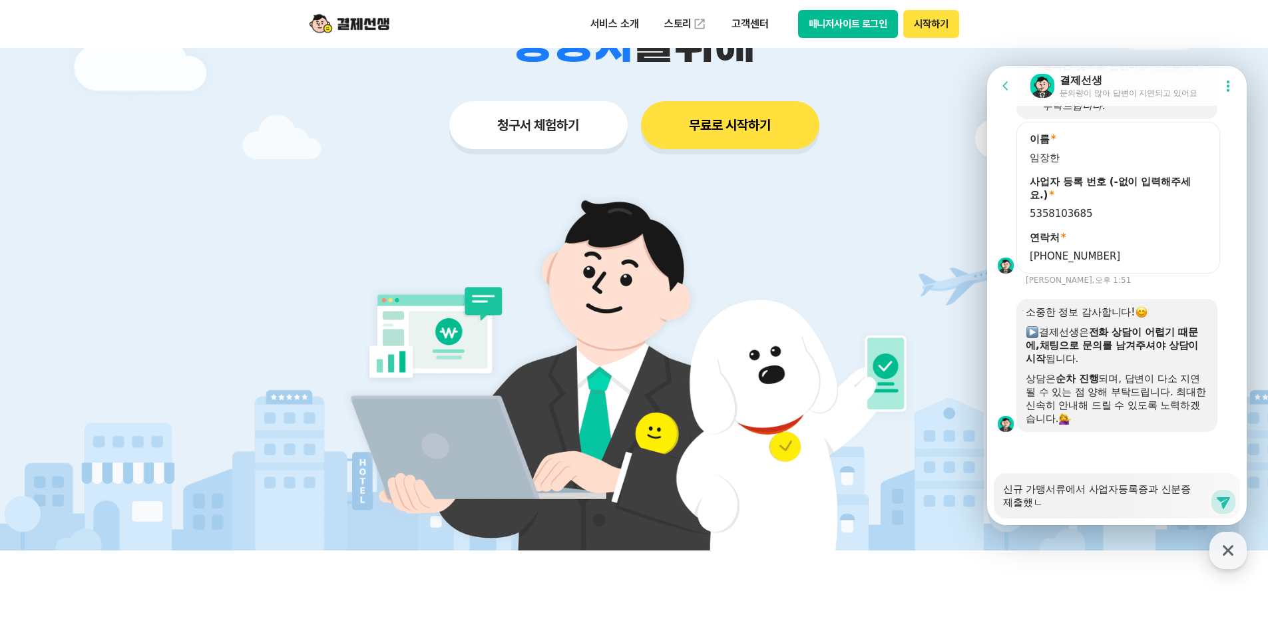
type textarea "x"
type textarea "신규 가맹서류에서 사업자등록증과 신분증 제출했느"
type textarea "x"
type textarea "신규 가맹서류에서 사업자등록증과 신분증 제출했는"
type textarea "x"
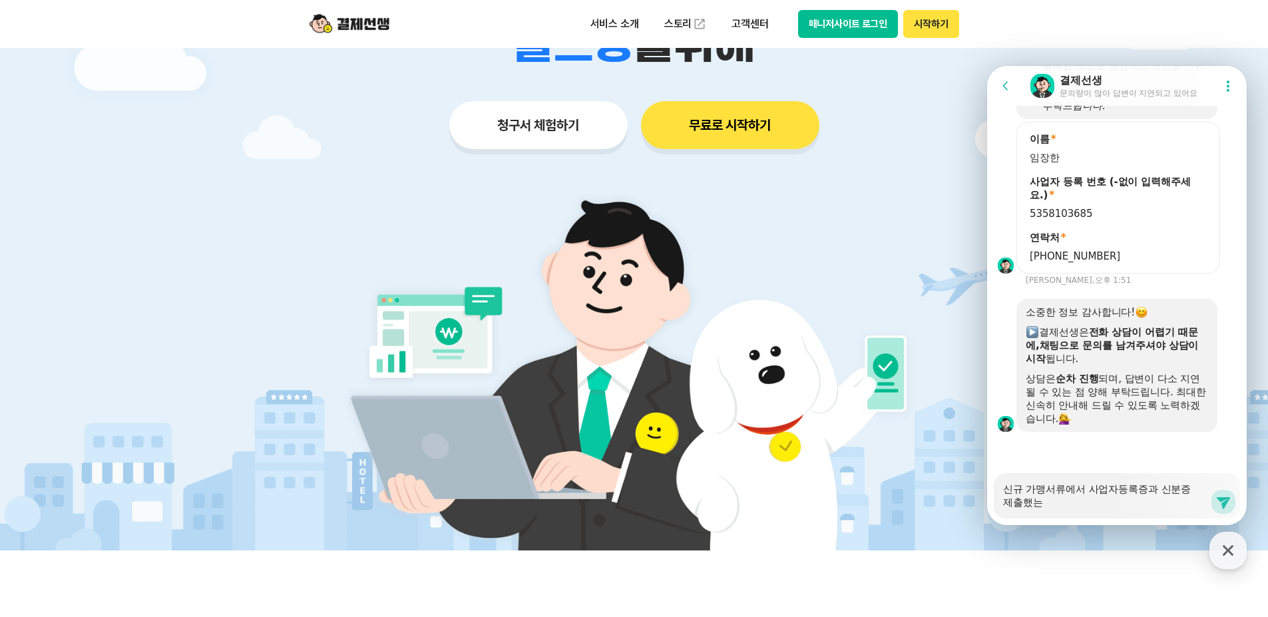
type textarea "신규 가맹서류에서 사업자등록증과 신분증 제출했는ㄷ"
type textarea "x"
type textarea "신규 가맹서류에서 사업자등록증과 신분증 제출했는데"
type textarea "x"
type textarea "신규 가맹서류에서 사업자등록증과 신분증 제출했는뎅"
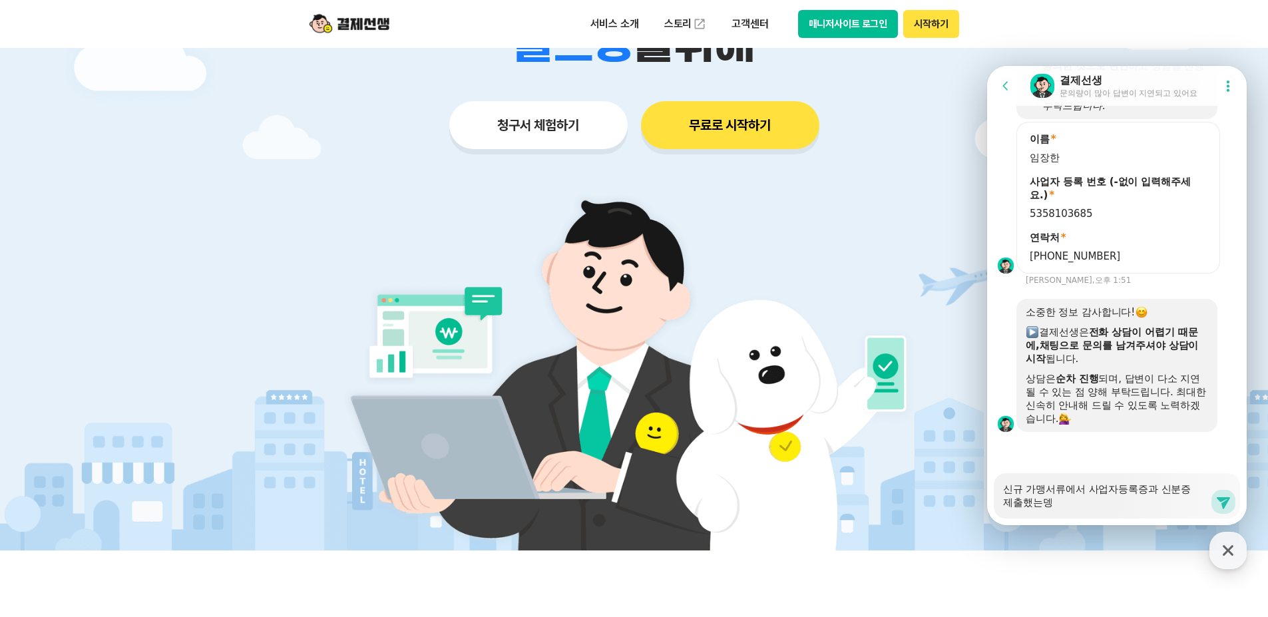
type textarea "x"
type textarea "신규 가맹서류에서 사업자등록증과 신분증 제출했는데요"
type textarea "x"
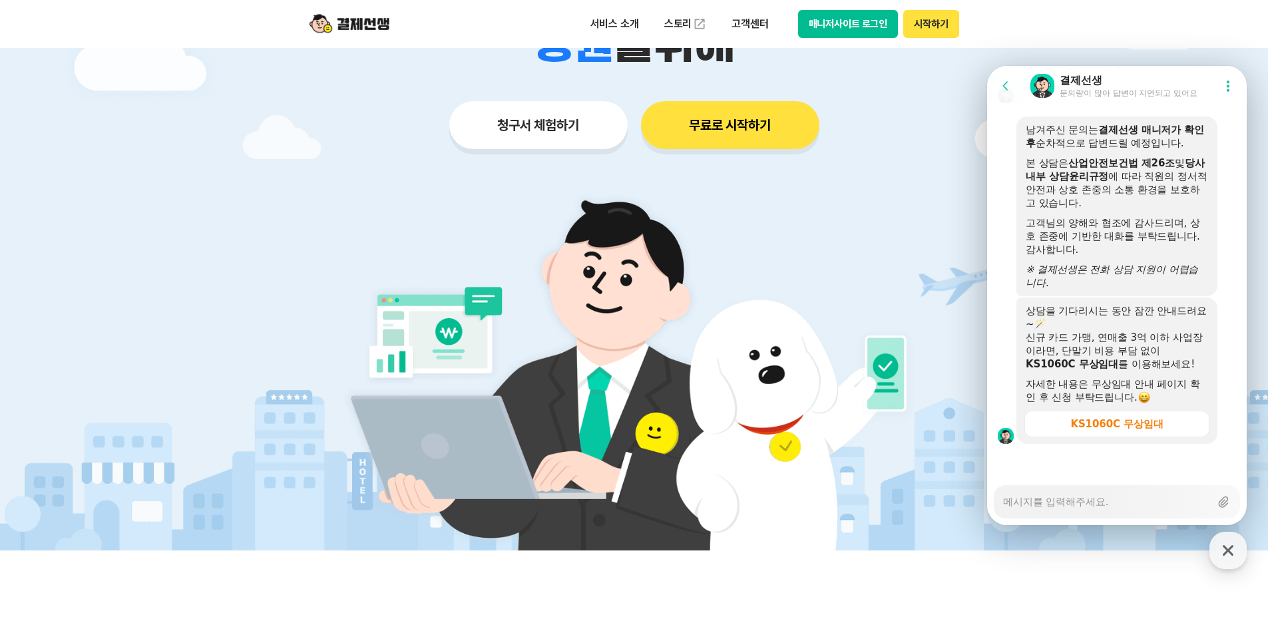
scroll to position [2068, 0]
click at [902, 503] on textarea "Messenger Input Textarea" at bounding box center [1106, 497] width 207 height 23
type textarea "x"
type textarea "ㅌ"
type textarea "x"
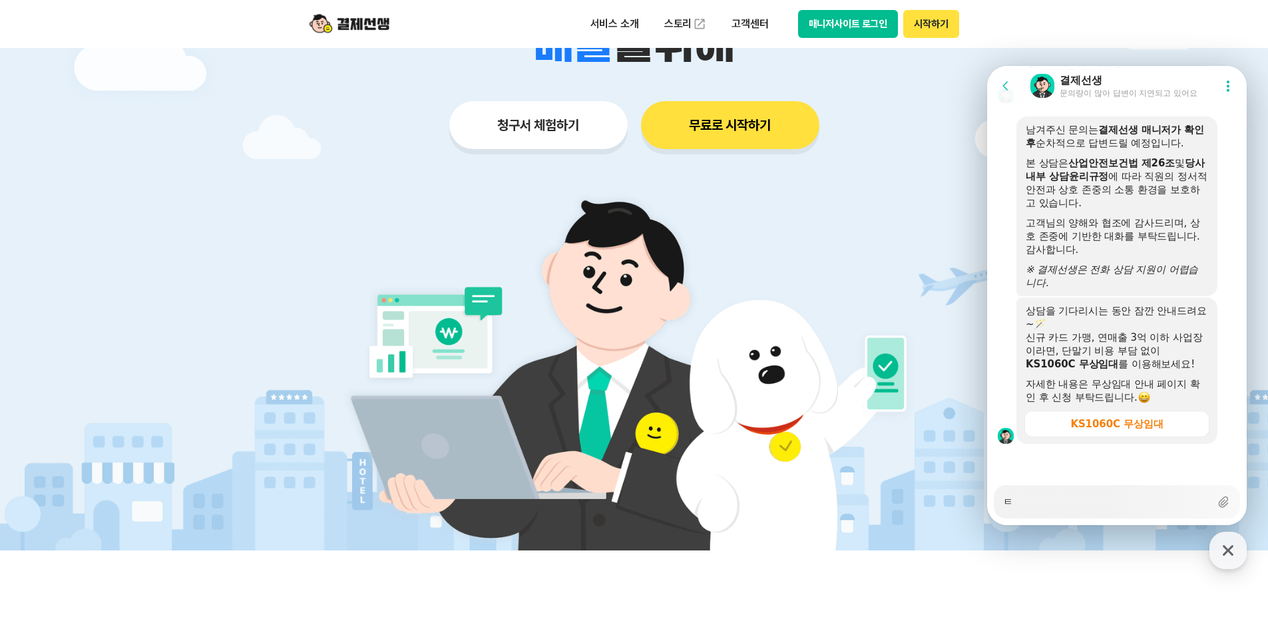
type textarea "토"
type textarea "x"
type textarea "통"
type textarea "x"
type textarea "통ㅈ"
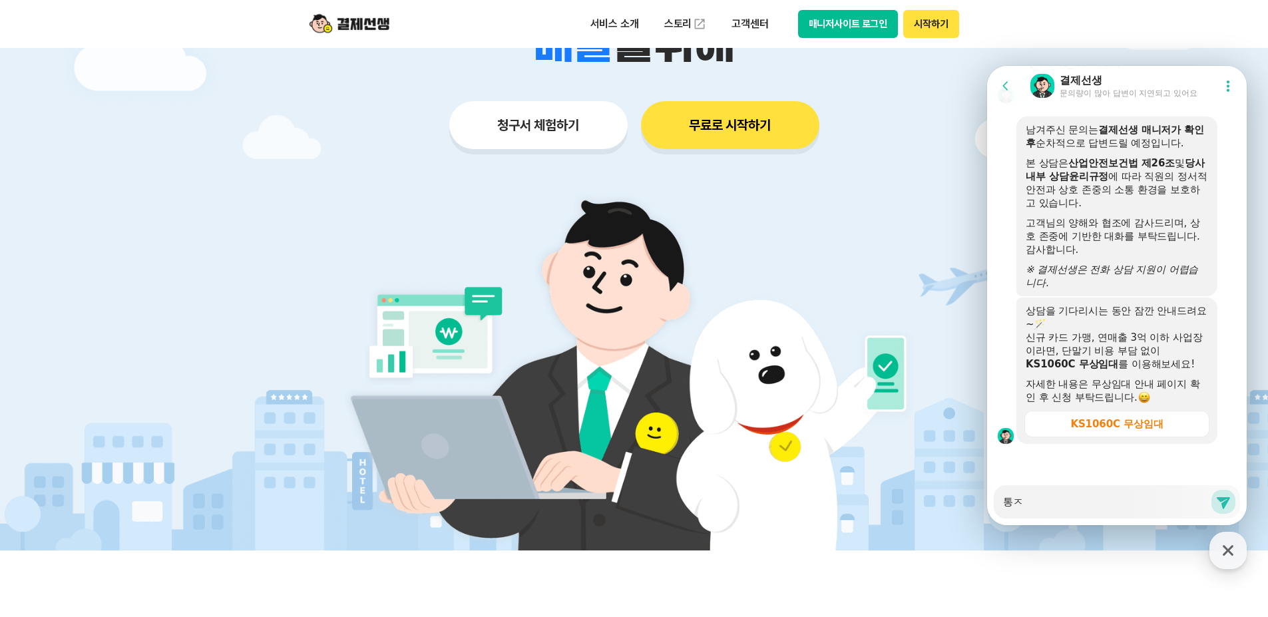
type textarea "x"
type textarea "통자"
type textarea "x"
type textarea "통장"
type textarea "x"
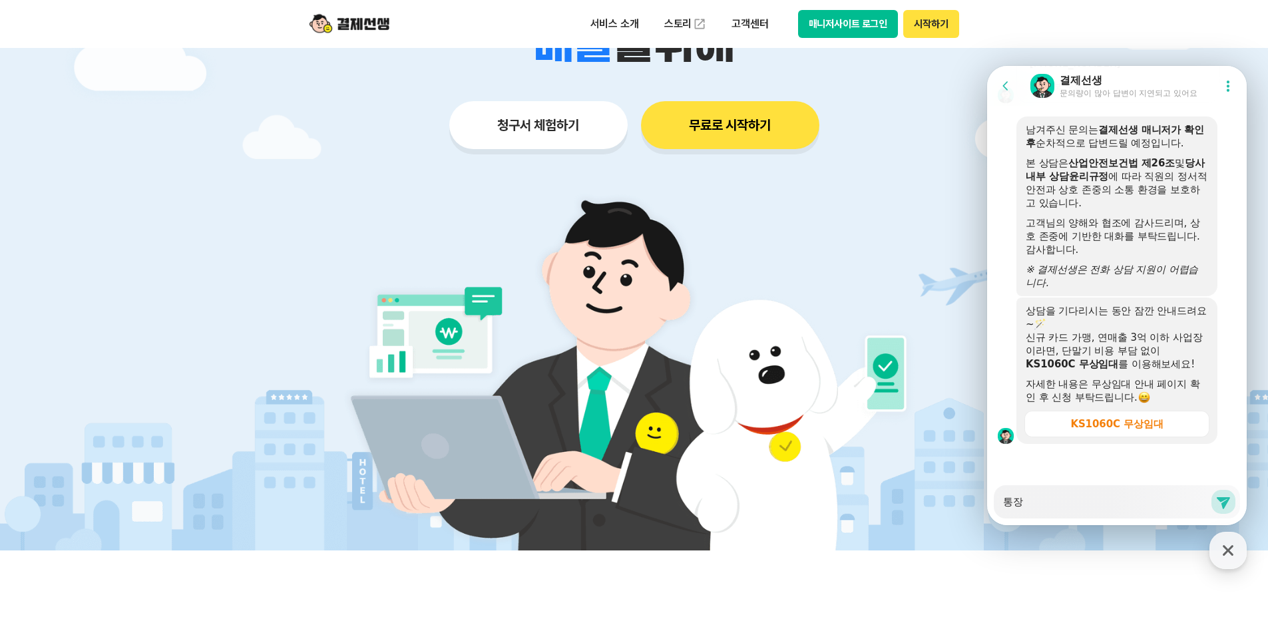
type textarea "통장"
type textarea "x"
type textarea "통장"
type textarea "x"
type textarea "통장ㅅ"
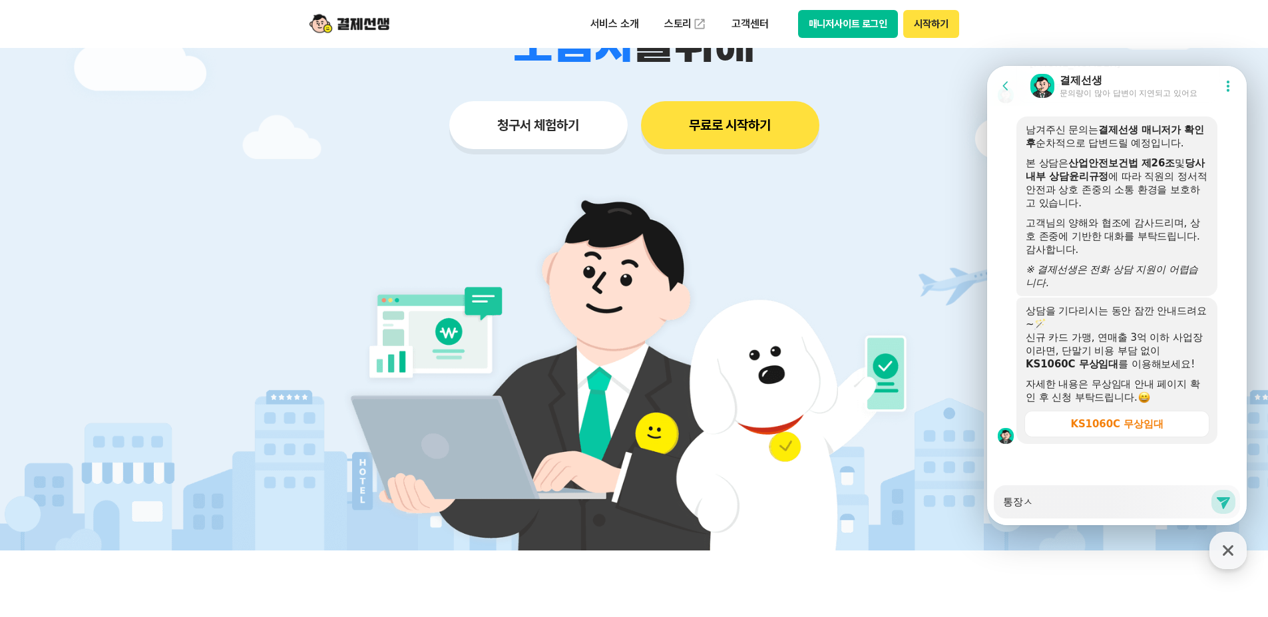
type textarea "x"
type textarea "통장사"
type textarea "x"
type textarea "통장삽"
type textarea "x"
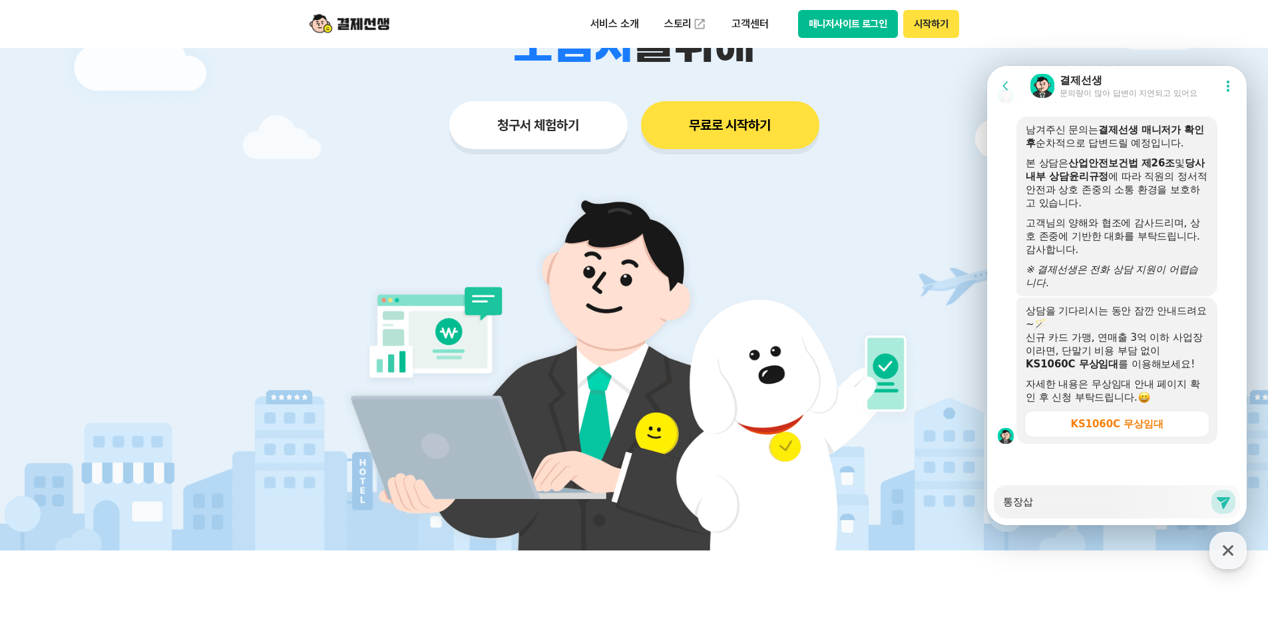
type textarea "통장사보"
type textarea "x"
type textarea "통장사본"
type textarea "x"
type textarea "통장사본ㅇ"
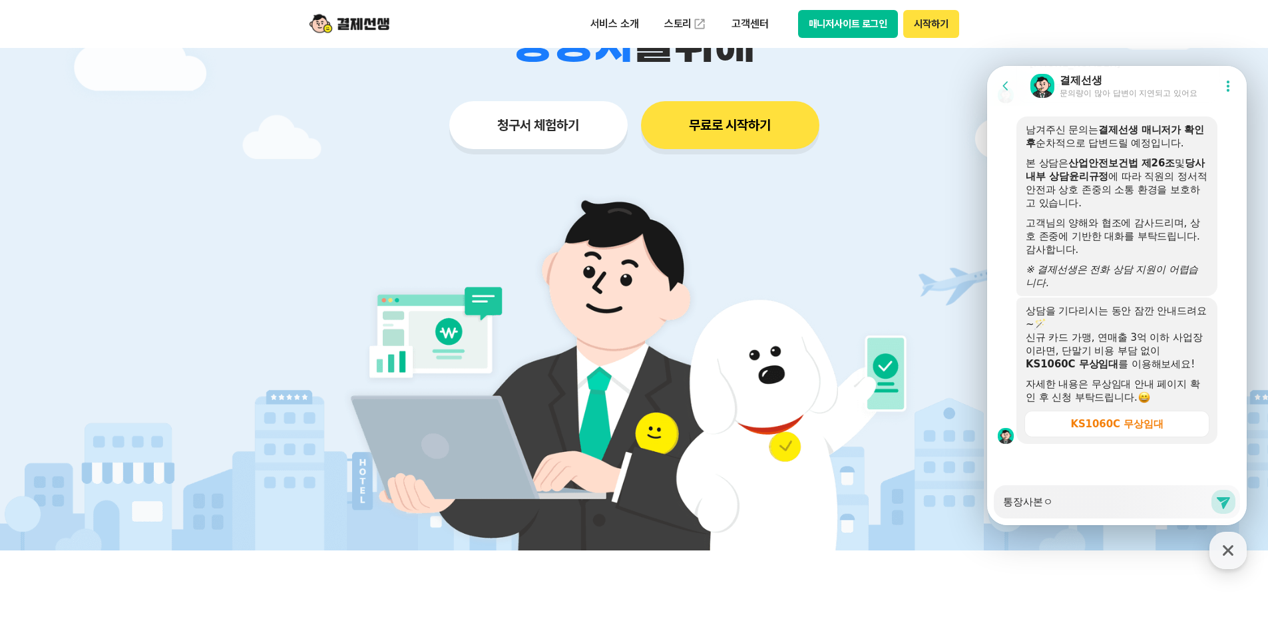
type textarea "x"
type textarea "통장사본으"
type textarea "x"
type textarea "통장사본을"
type textarea "x"
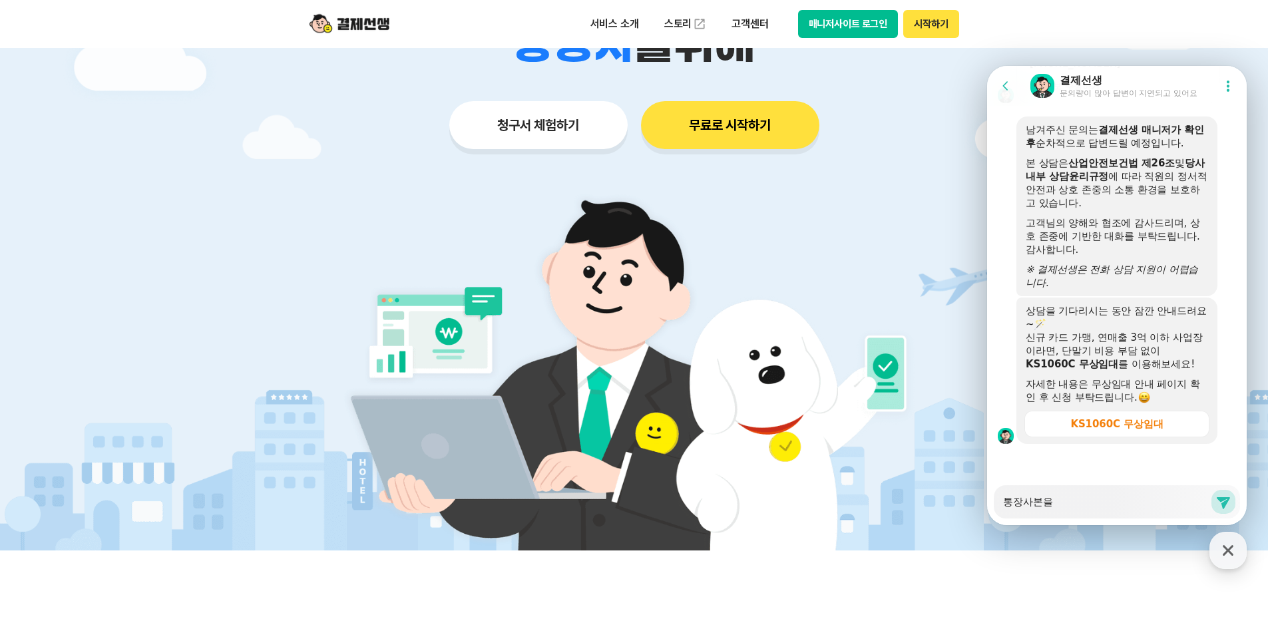
type textarea "통장사본으"
type textarea "x"
type textarea "통장사본은"
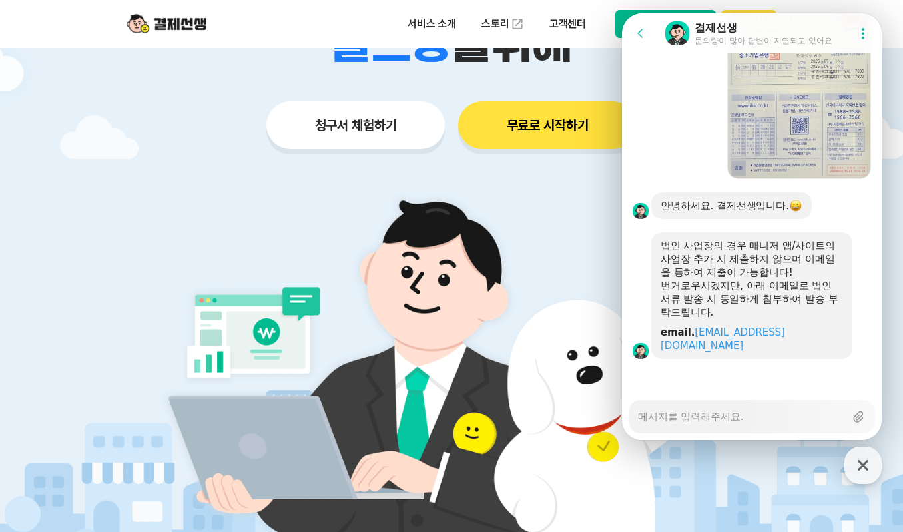
scroll to position [2530, 0]
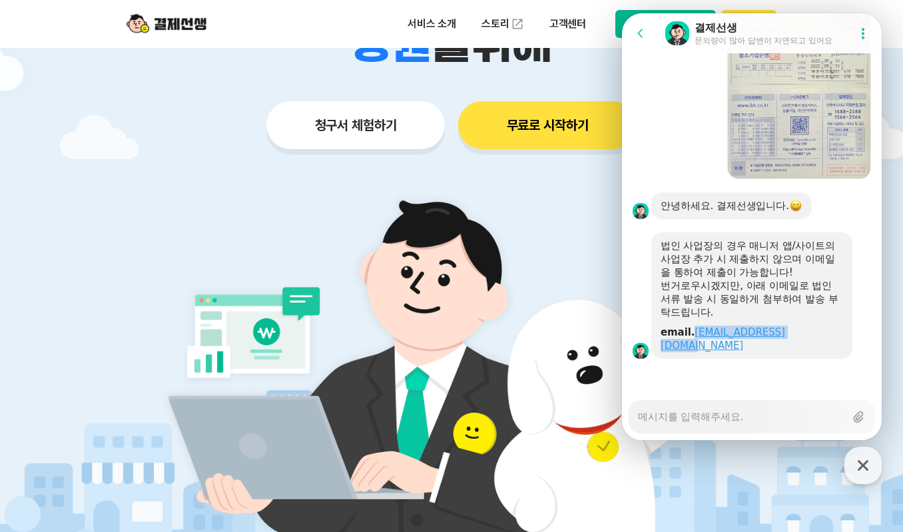
drag, startPoint x: 816, startPoint y: 355, endPoint x: 691, endPoint y: 347, distance: 125.4
click at [691, 347] on div "법인 사업장의 경우 매니저 앱/사이트의 사업장 추가 시 제출하지 않으며 이메일을 통하여 제출이 가능합니다! 번거로우시겠지만, 아래 이메일로 법…" at bounding box center [751, 295] width 201 height 126
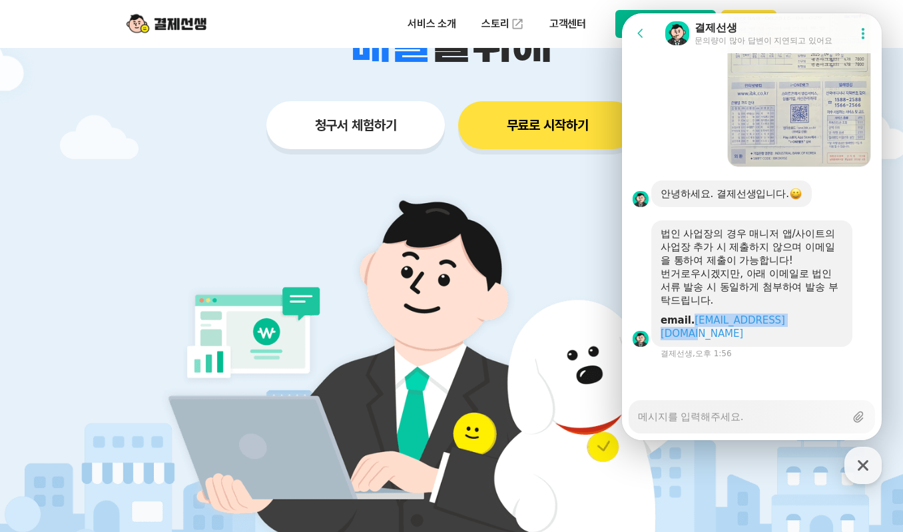
scroll to position [2542, 0]
copy link "[EMAIL_ADDRESS][DOMAIN_NAME]"
